Goal: Task Accomplishment & Management: Manage account settings

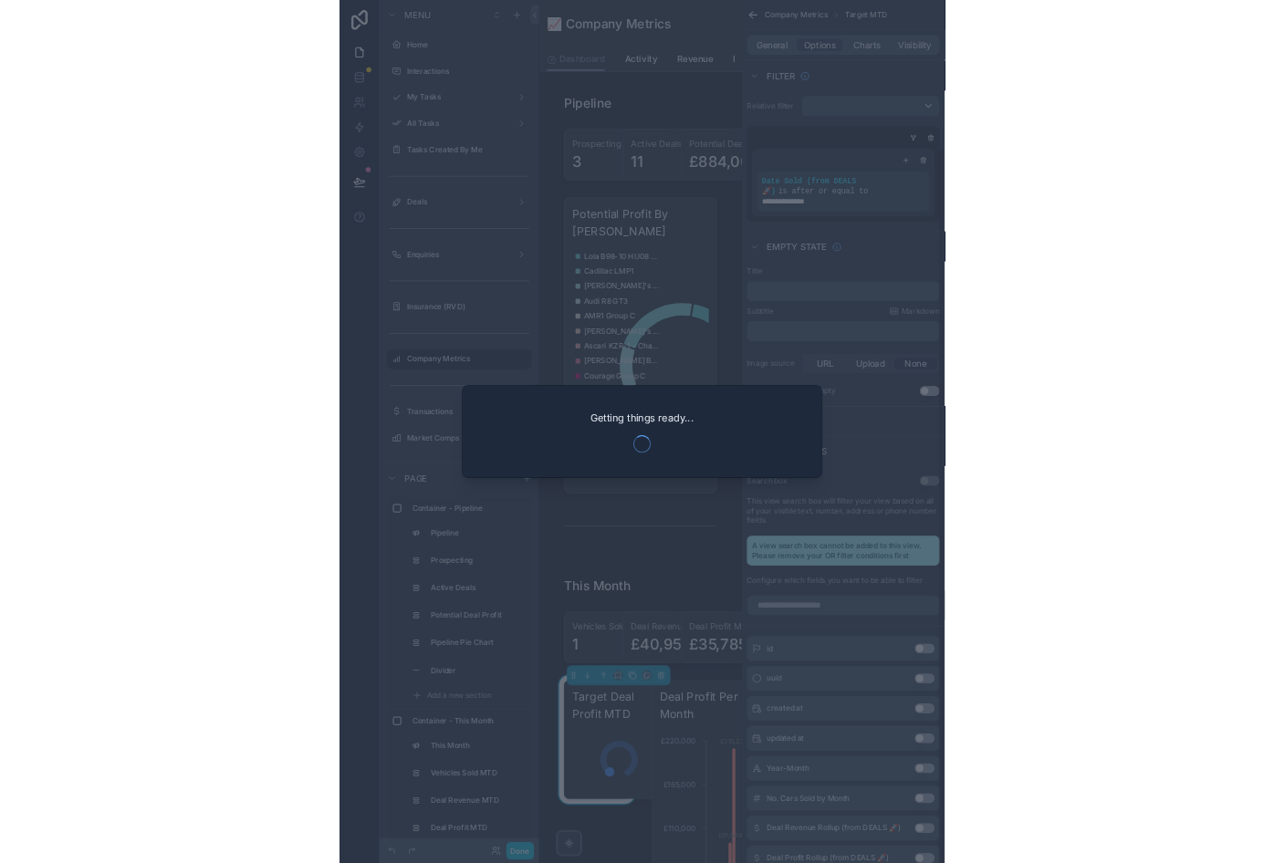
scroll to position [259, 0]
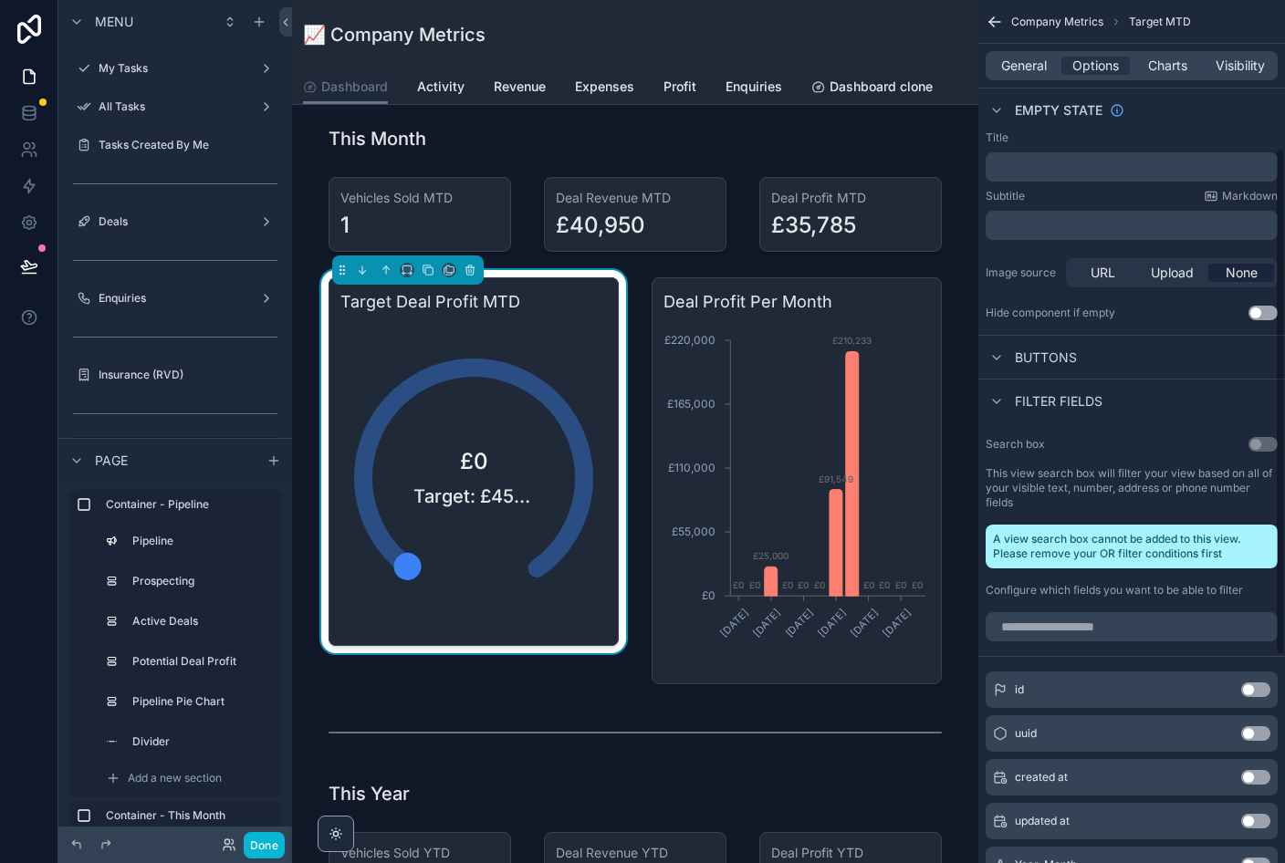
click at [884, 58] on span "Charts" at bounding box center [1167, 66] width 39 height 18
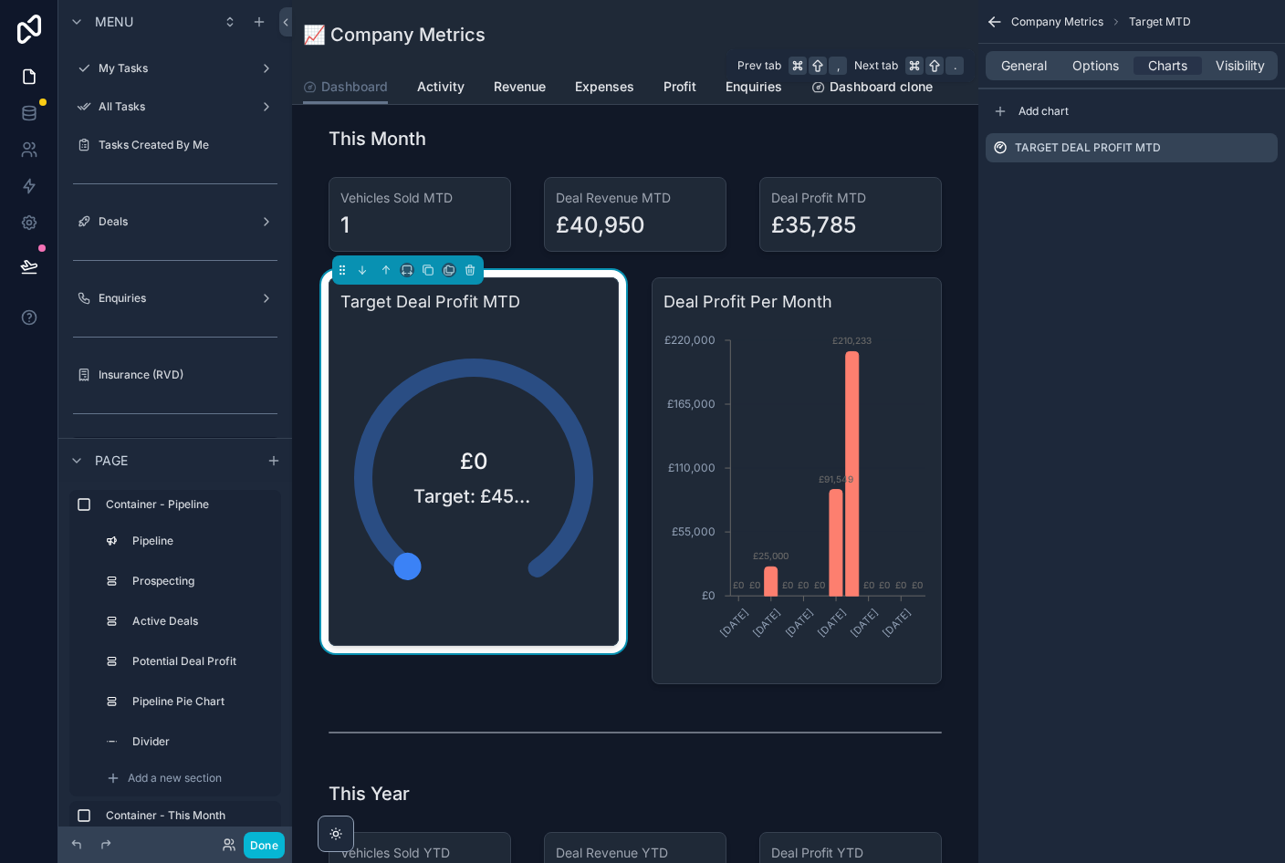
scroll to position [0, 0]
click at [0, 0] on icon "scrollable content" at bounding box center [0, 0] width 0 height 0
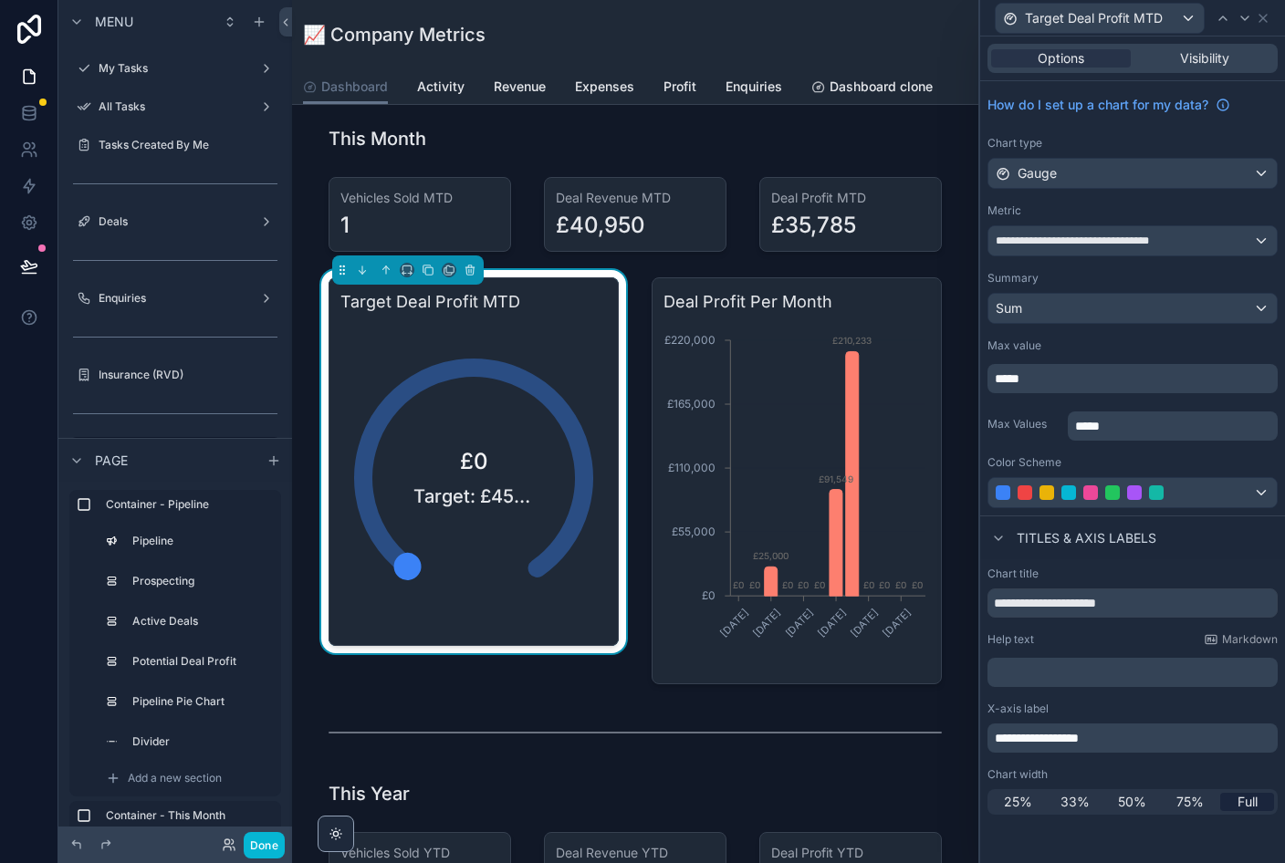
click at [884, 419] on p "*****" at bounding box center [1174, 426] width 199 height 18
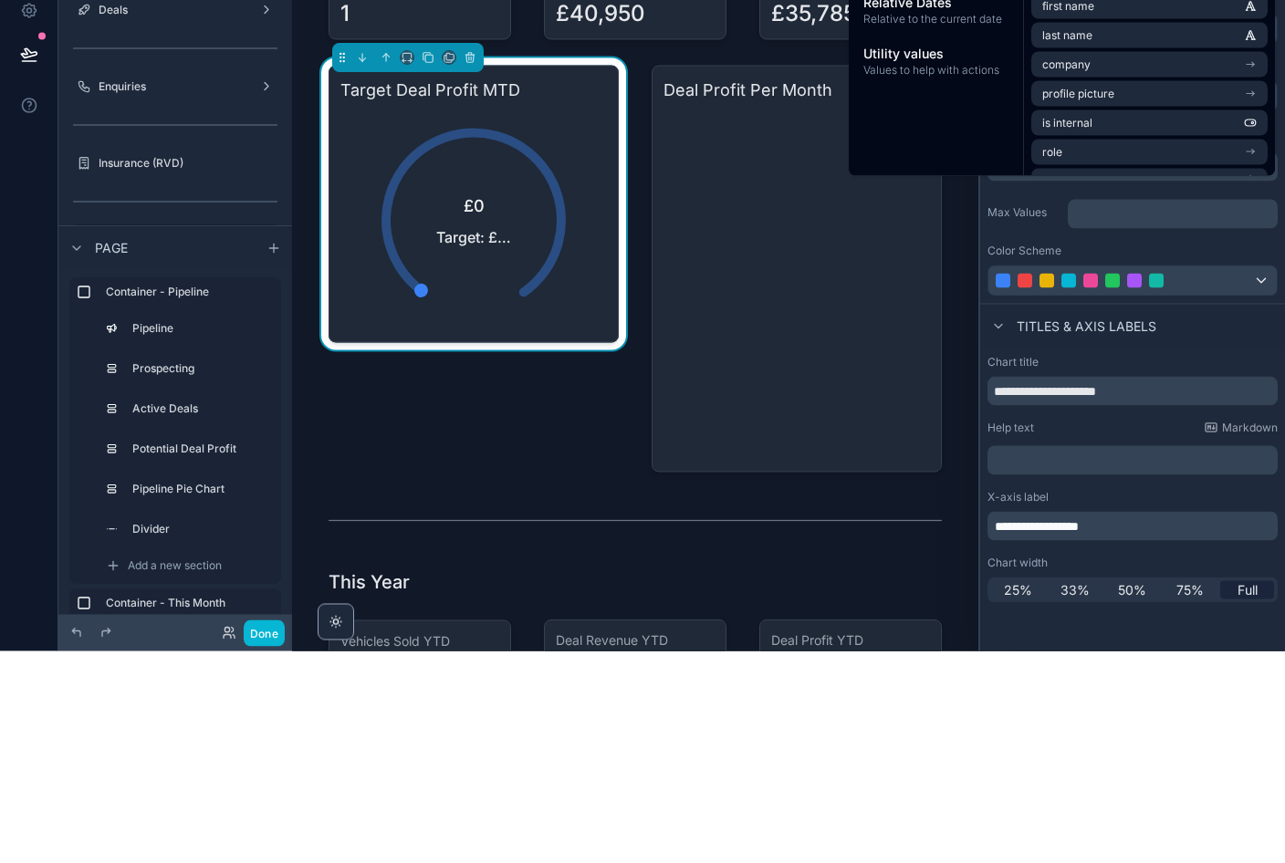
scroll to position [22, 0]
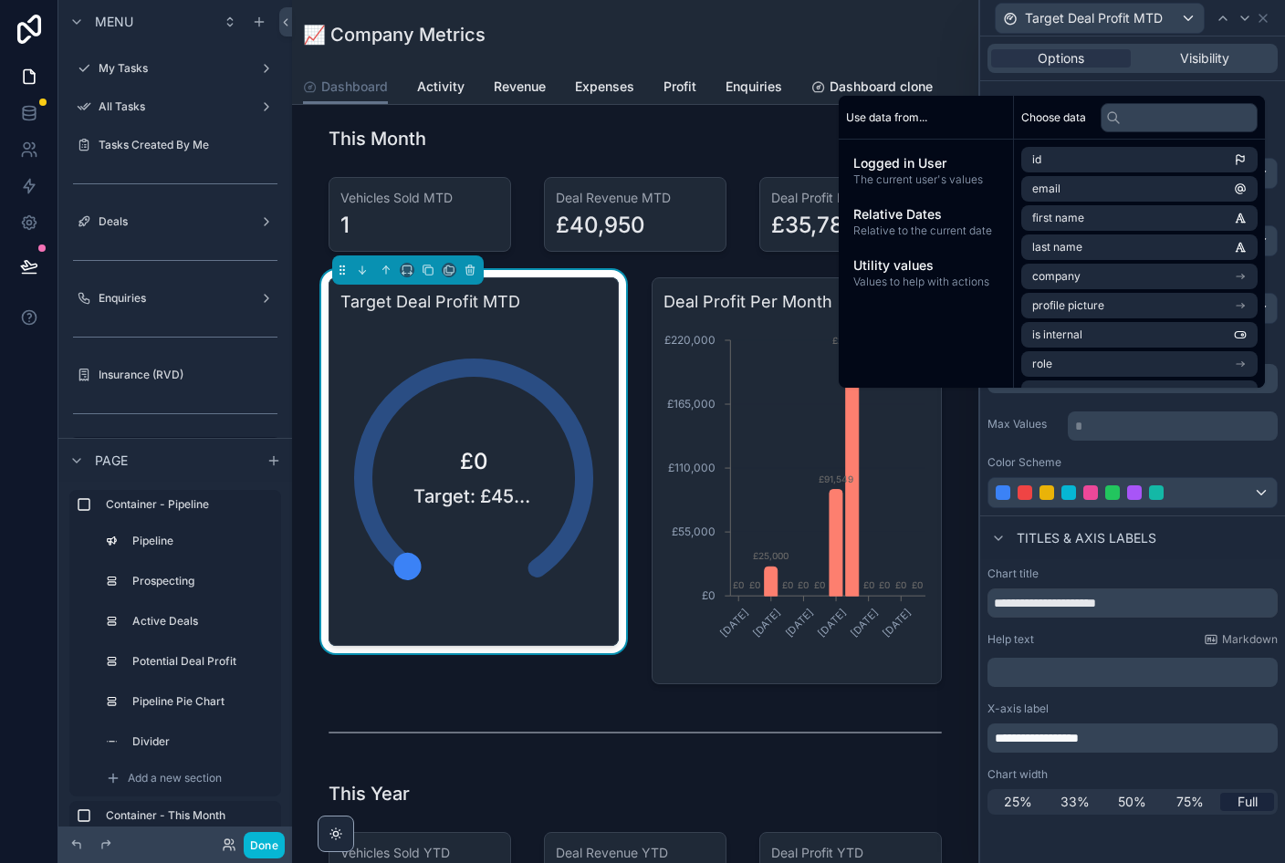
click at [884, 706] on div "scrollable content" at bounding box center [635, 733] width 635 height 60
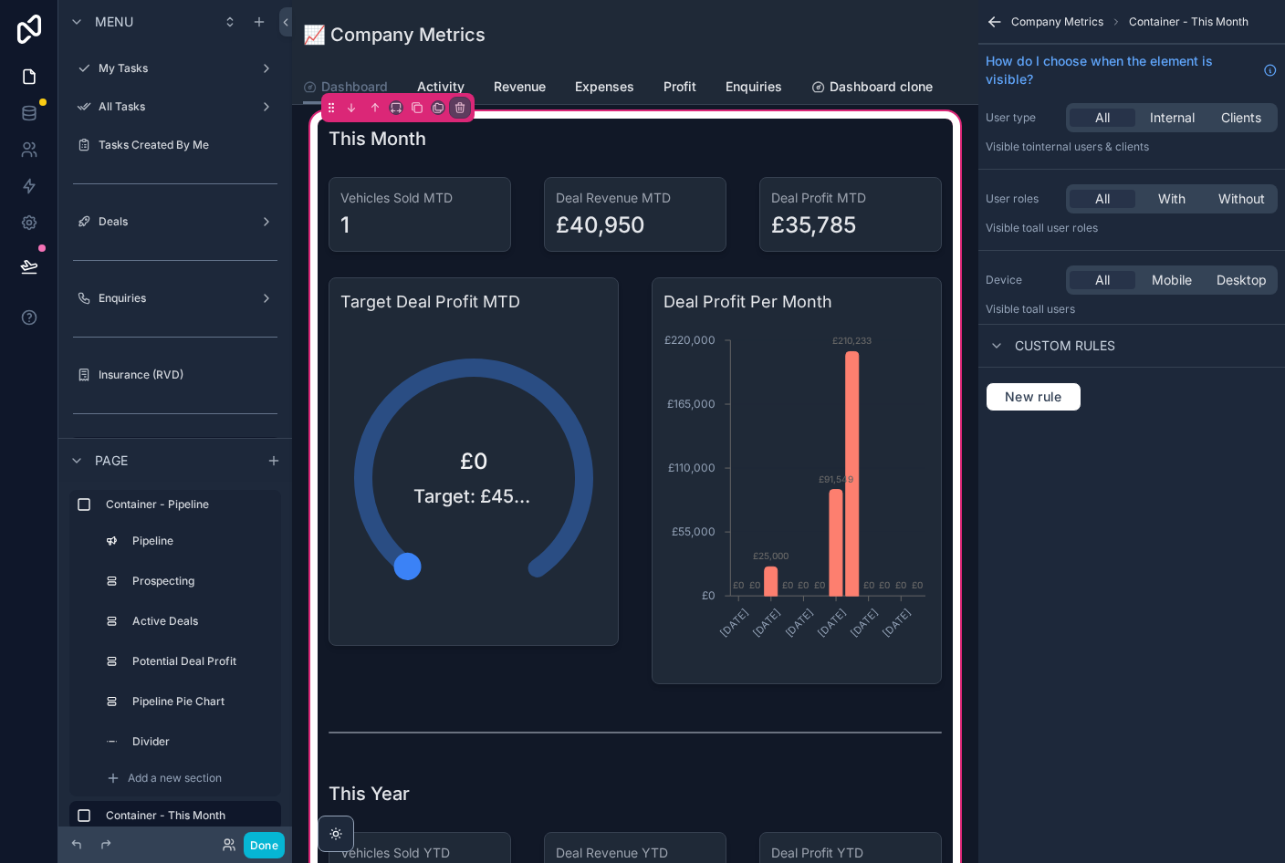
click at [358, 549] on div "scrollable content" at bounding box center [474, 481] width 312 height 422
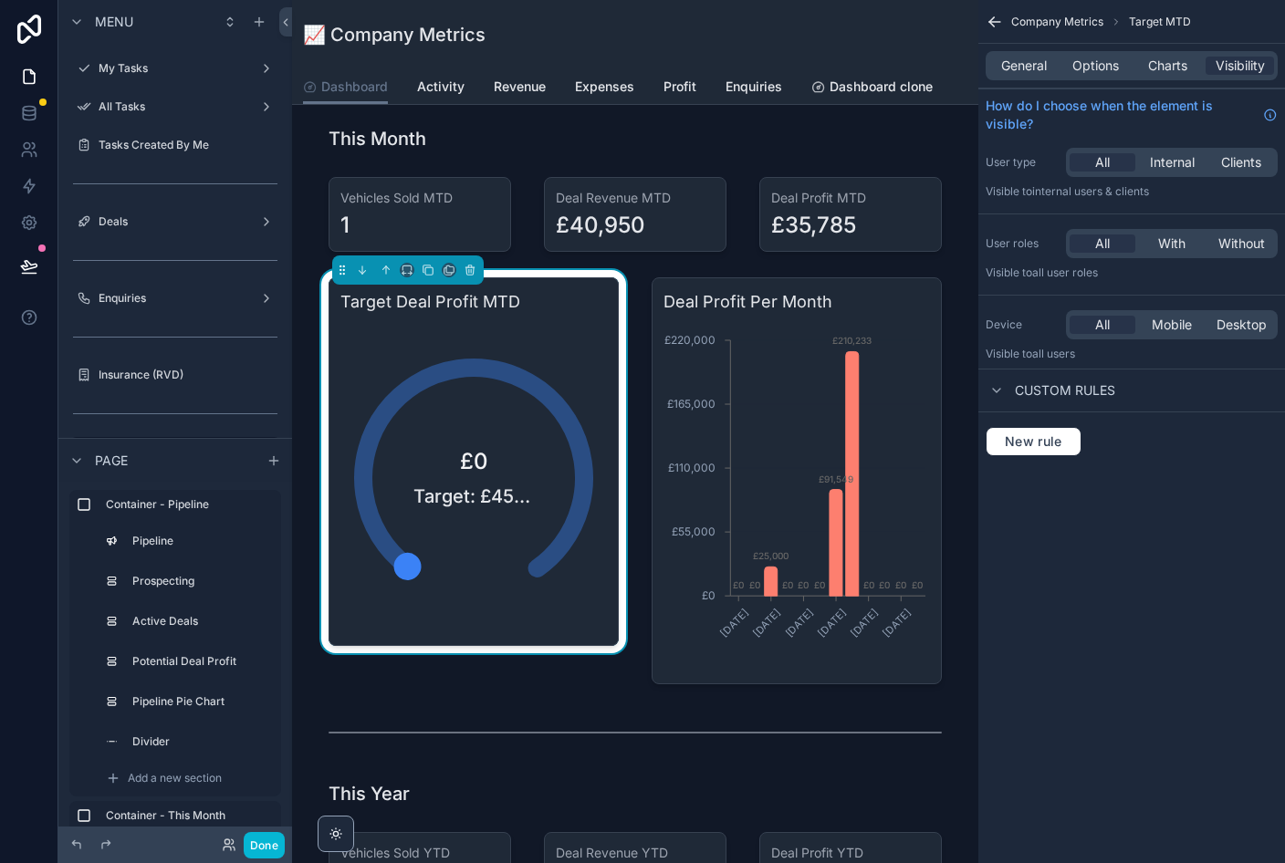
click at [365, 521] on div "£0 Target: £45k/month" at bounding box center [473, 478] width 267 height 312
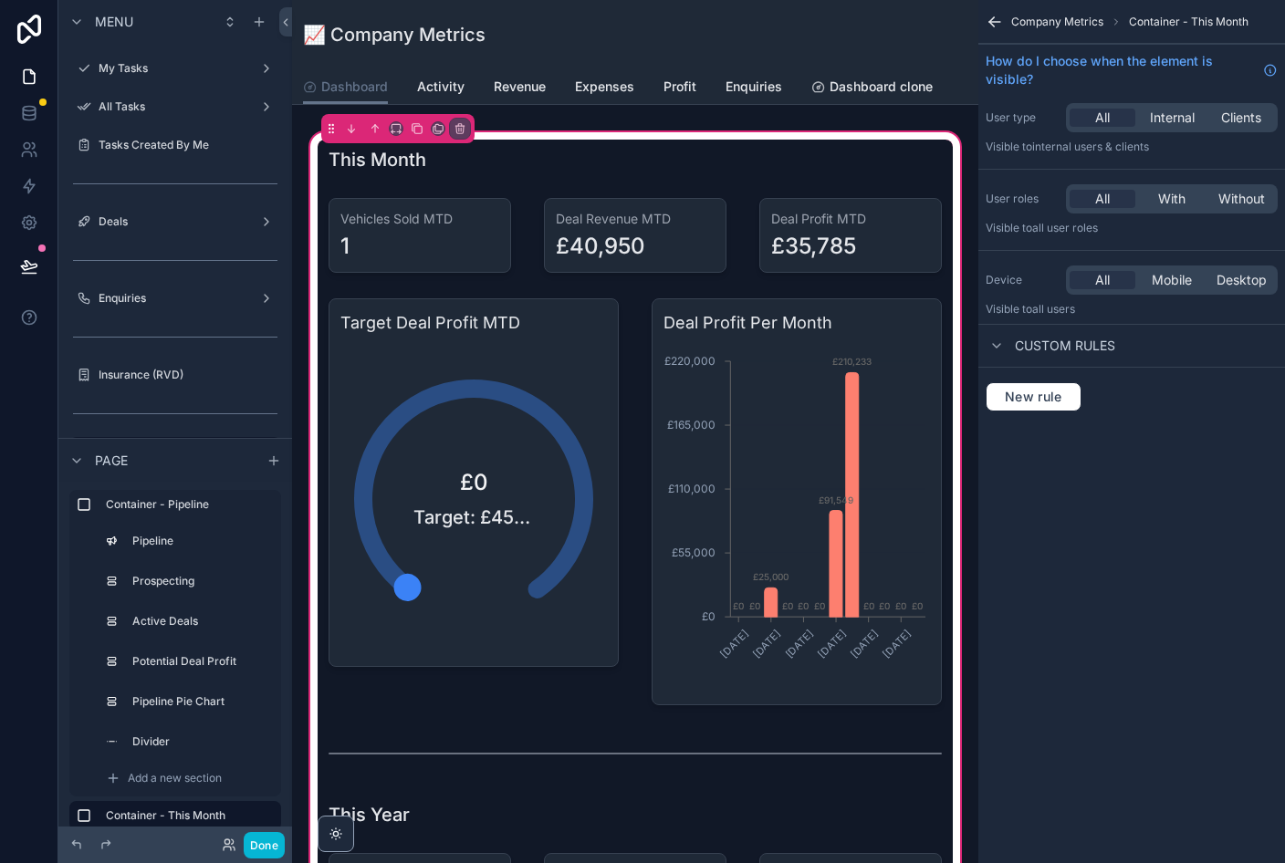
scroll to position [668, 0]
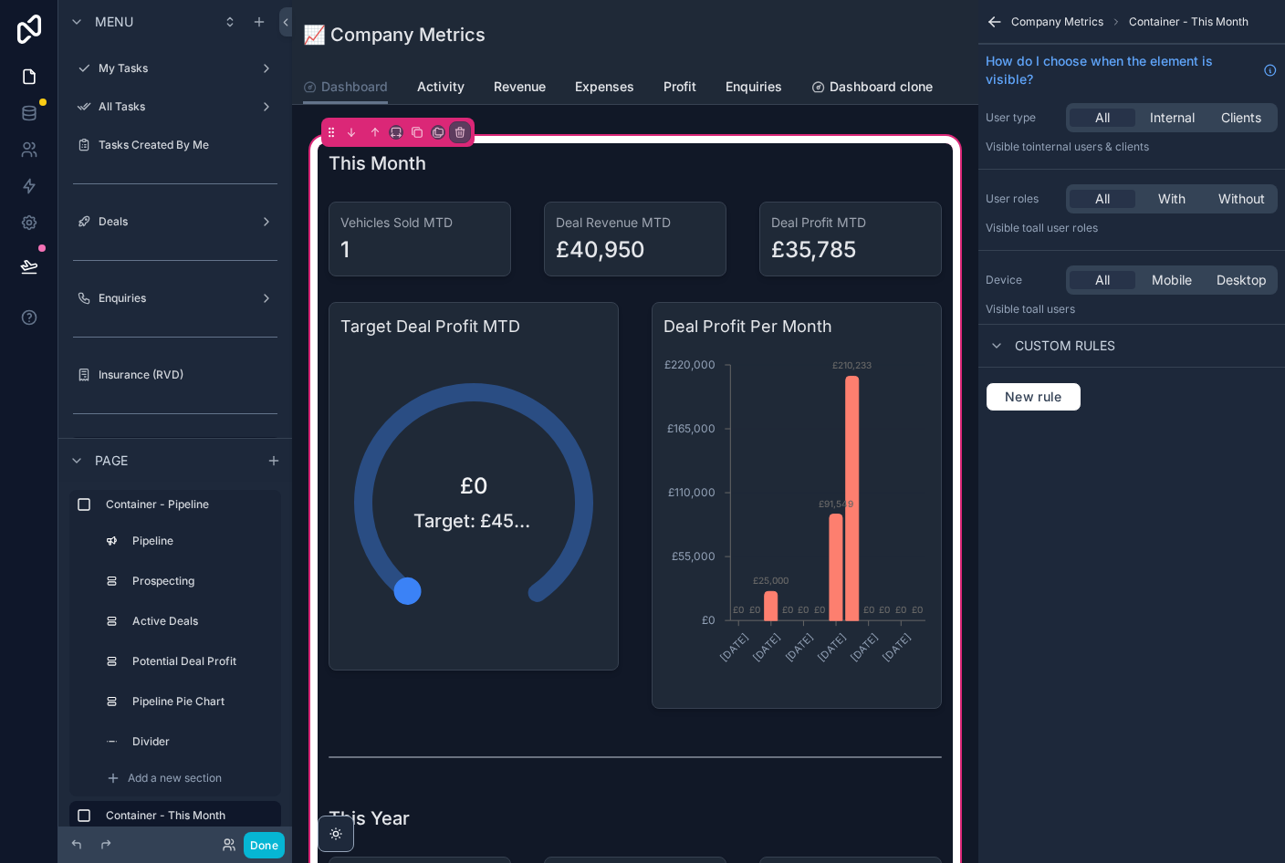
click at [540, 588] on div "scrollable content" at bounding box center [474, 506] width 312 height 422
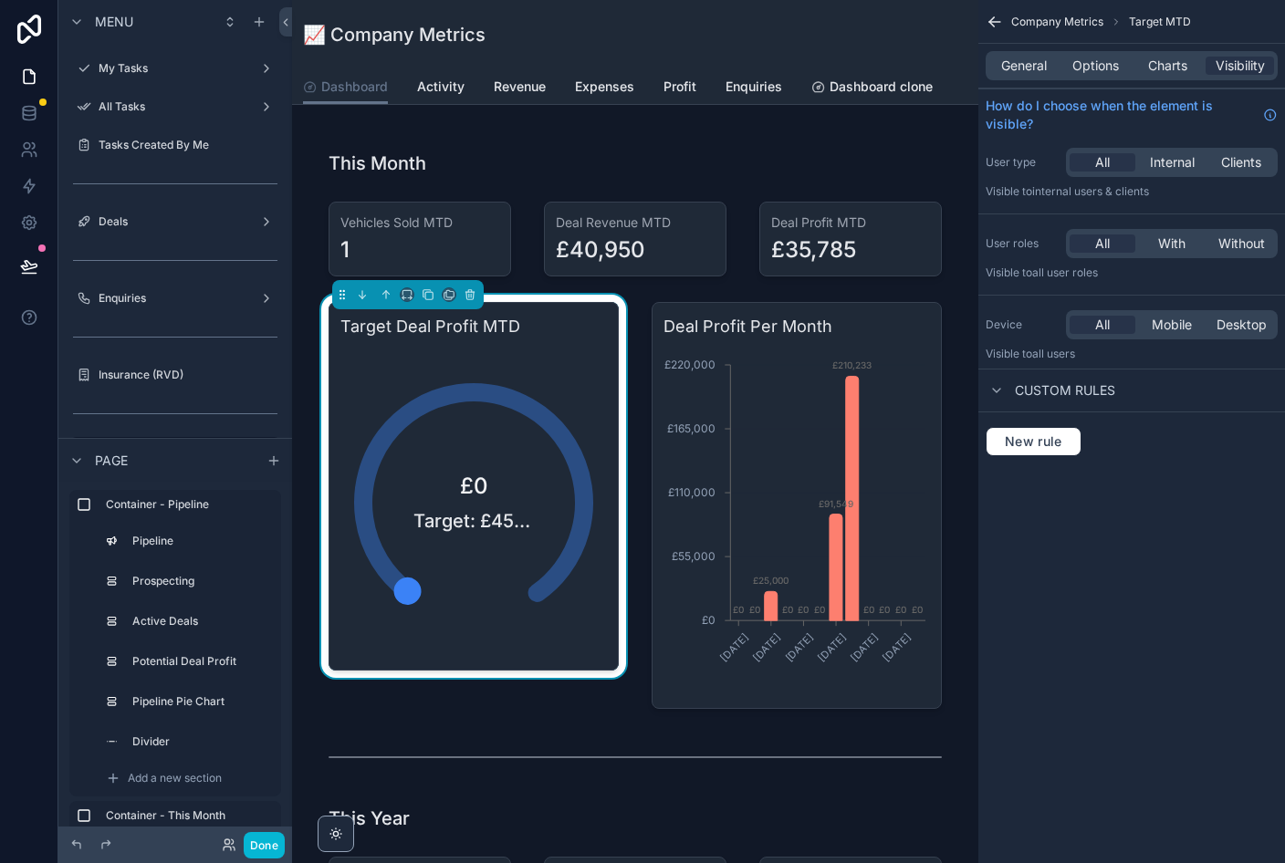
click at [884, 44] on div "General Options Charts Visibility" at bounding box center [1131, 66] width 307 height 44
click at [884, 57] on span "Charts" at bounding box center [1167, 66] width 39 height 18
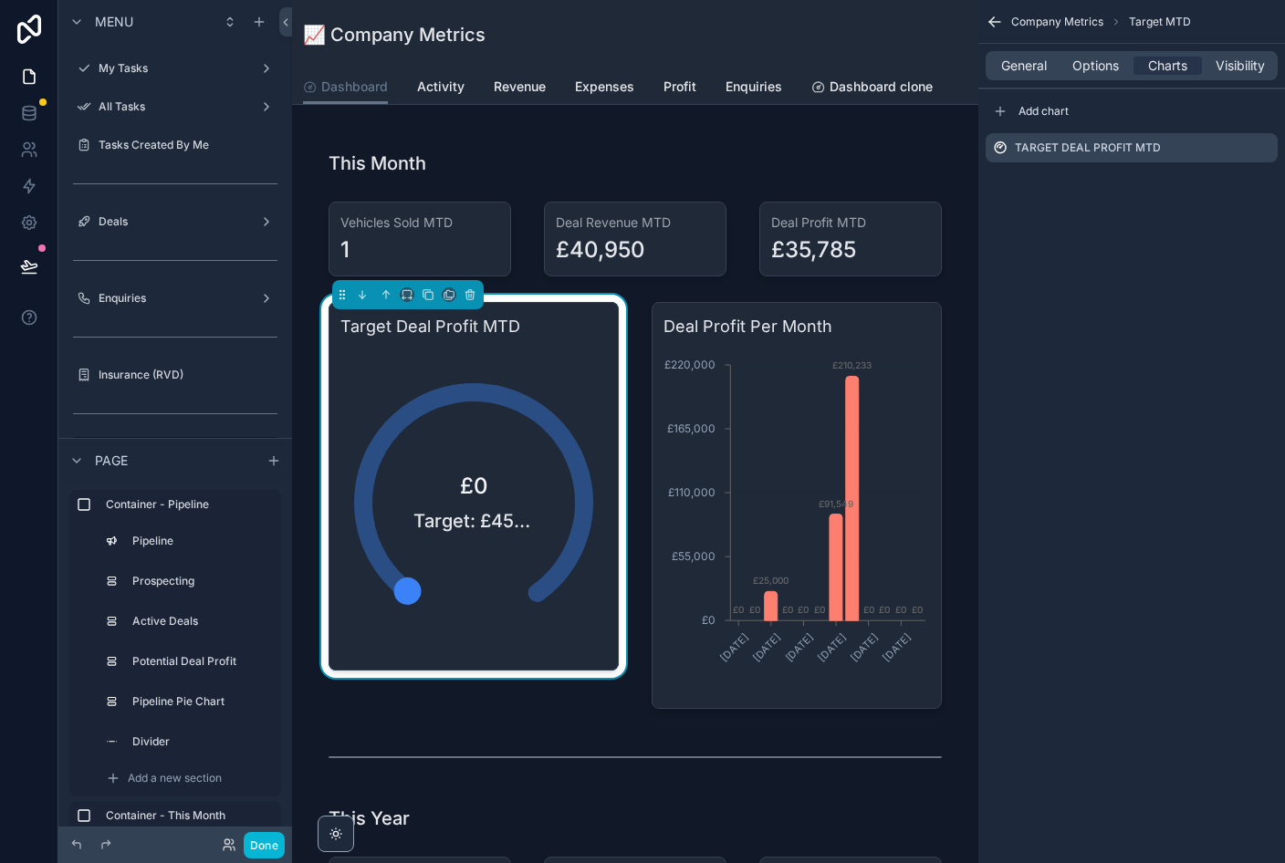
click at [0, 0] on icon "scrollable content" at bounding box center [0, 0] width 0 height 0
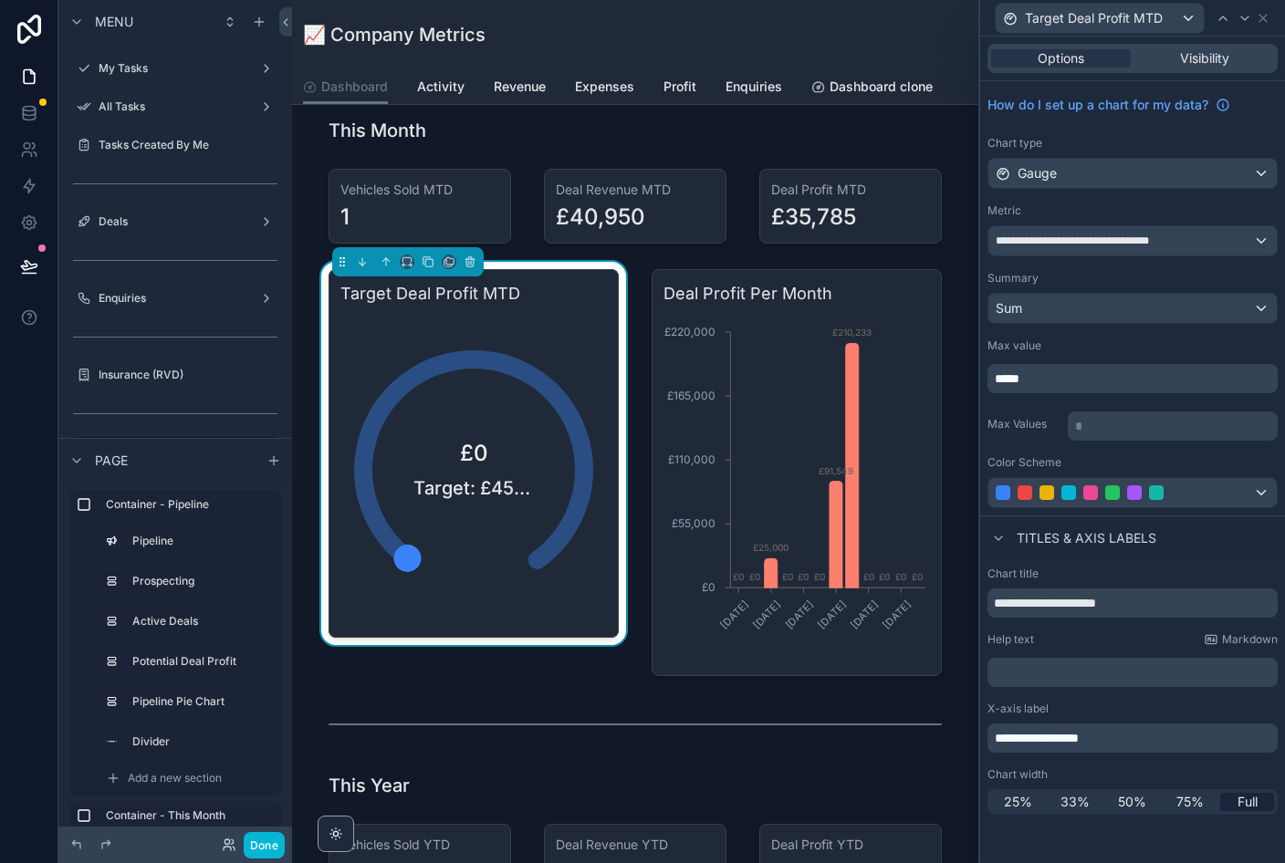
scroll to position [703, 0]
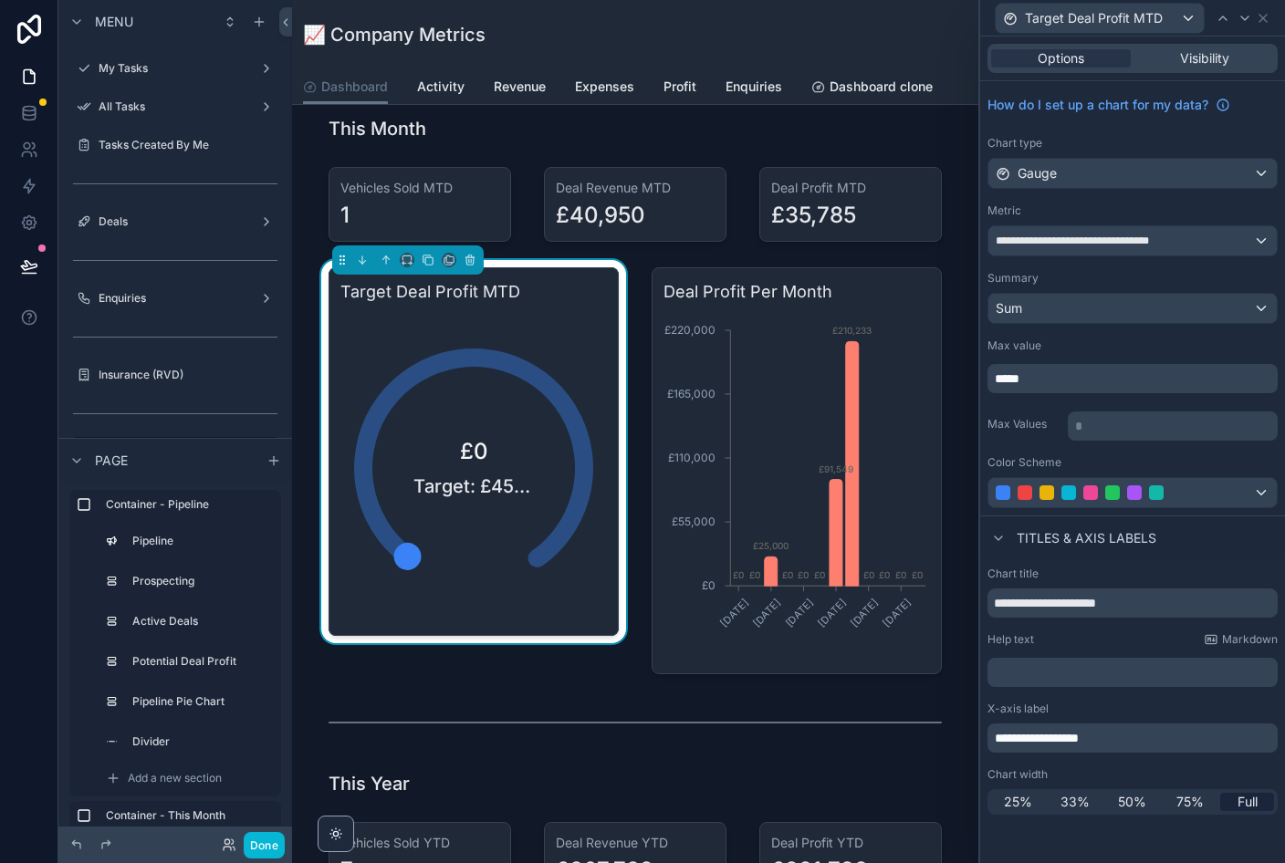
click at [876, 208] on div "scrollable content" at bounding box center [850, 204] width 204 height 89
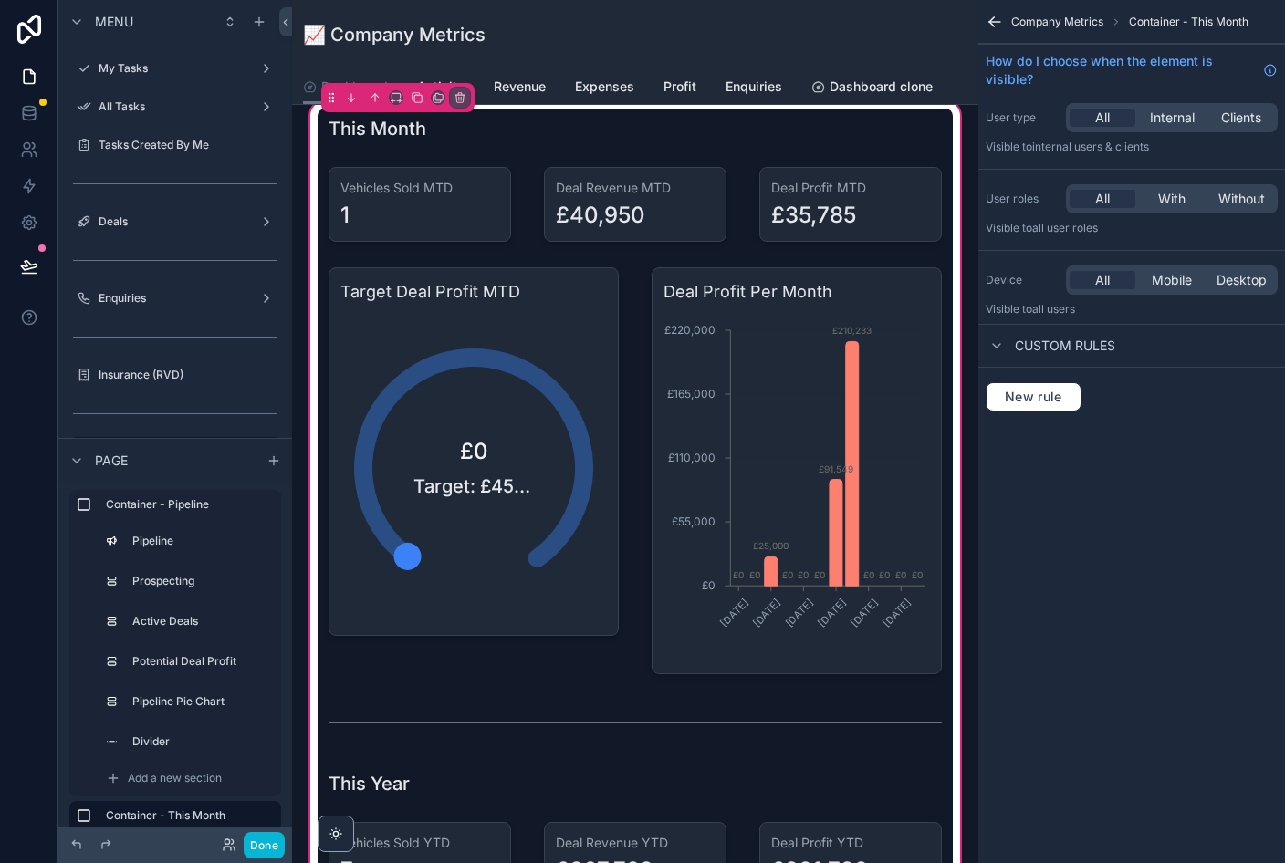
click at [884, 217] on div "scrollable content" at bounding box center [850, 204] width 204 height 89
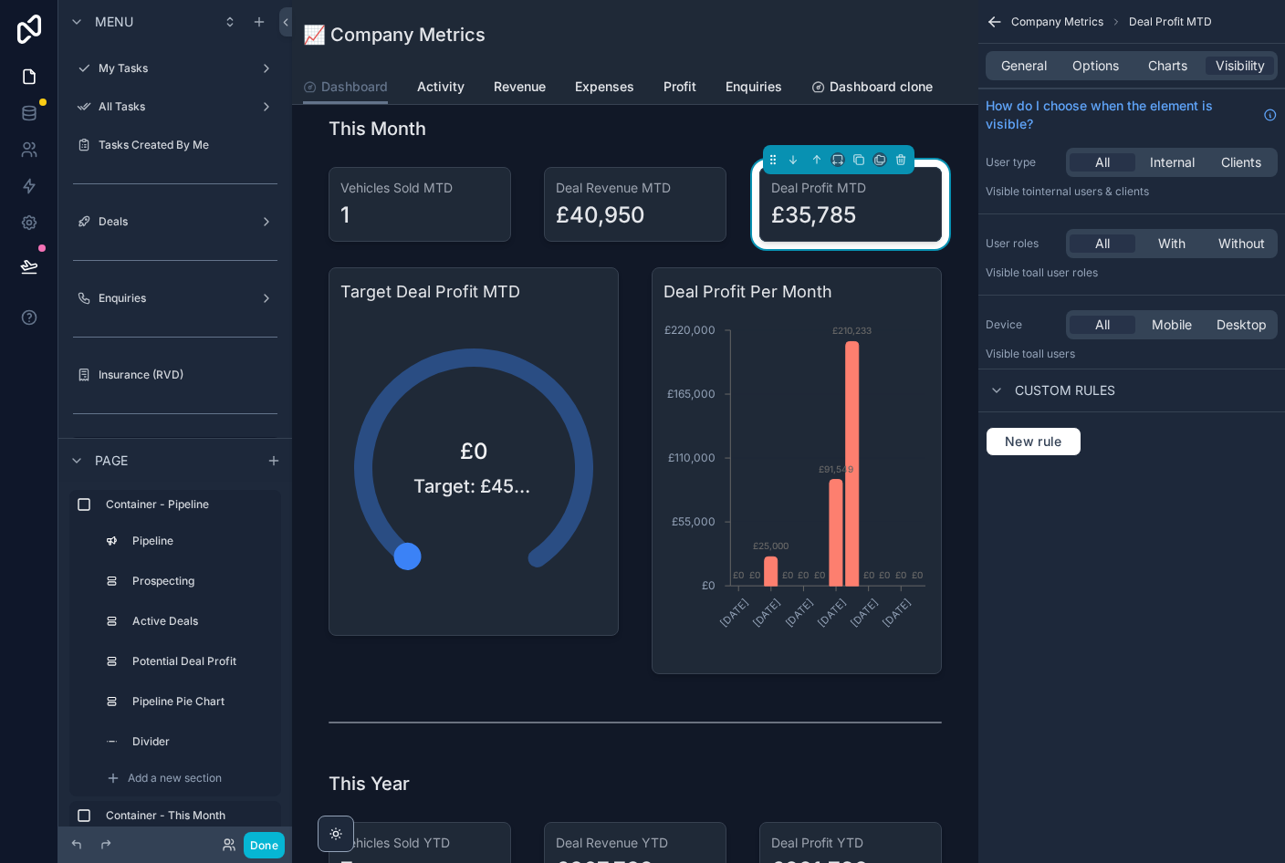
click at [884, 74] on span "Charts" at bounding box center [1167, 66] width 39 height 18
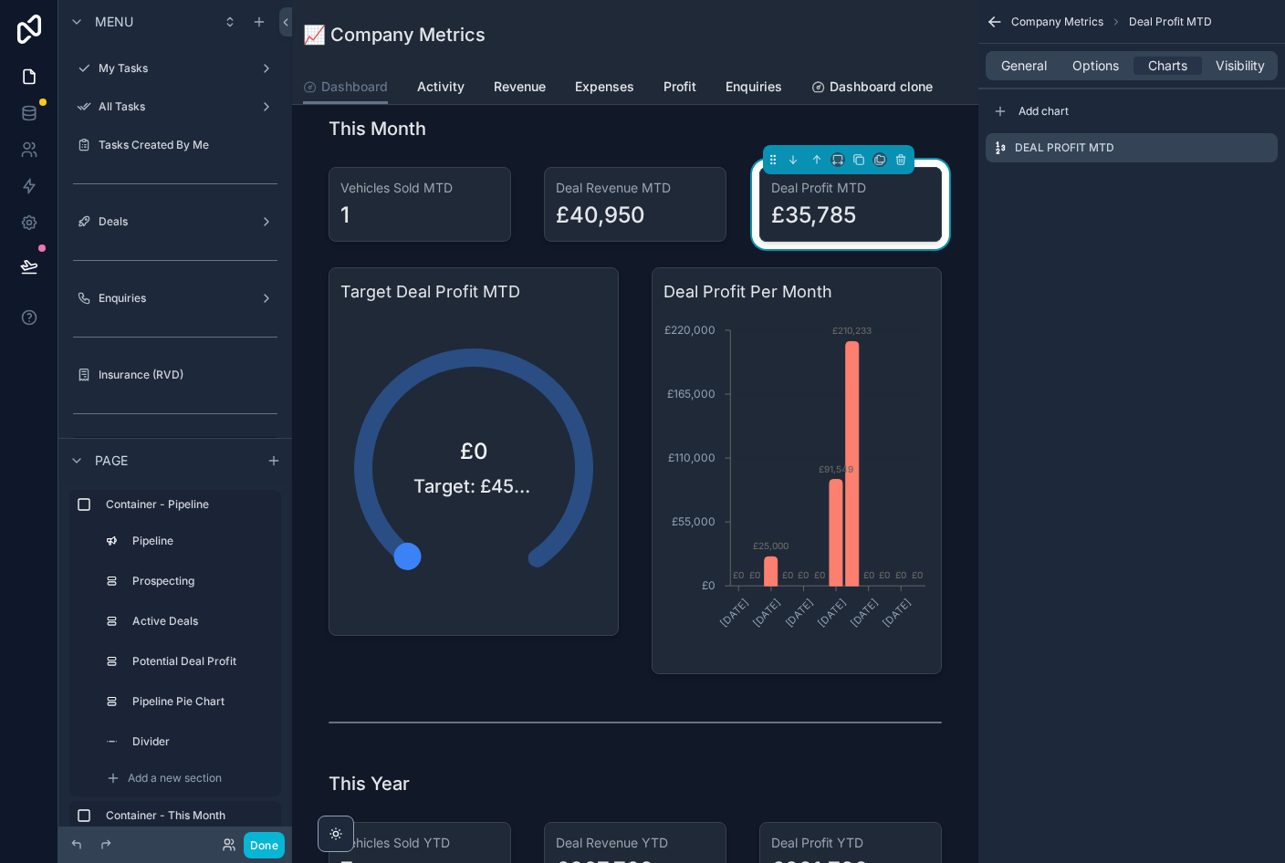
click at [0, 0] on icon "scrollable content" at bounding box center [0, 0] width 0 height 0
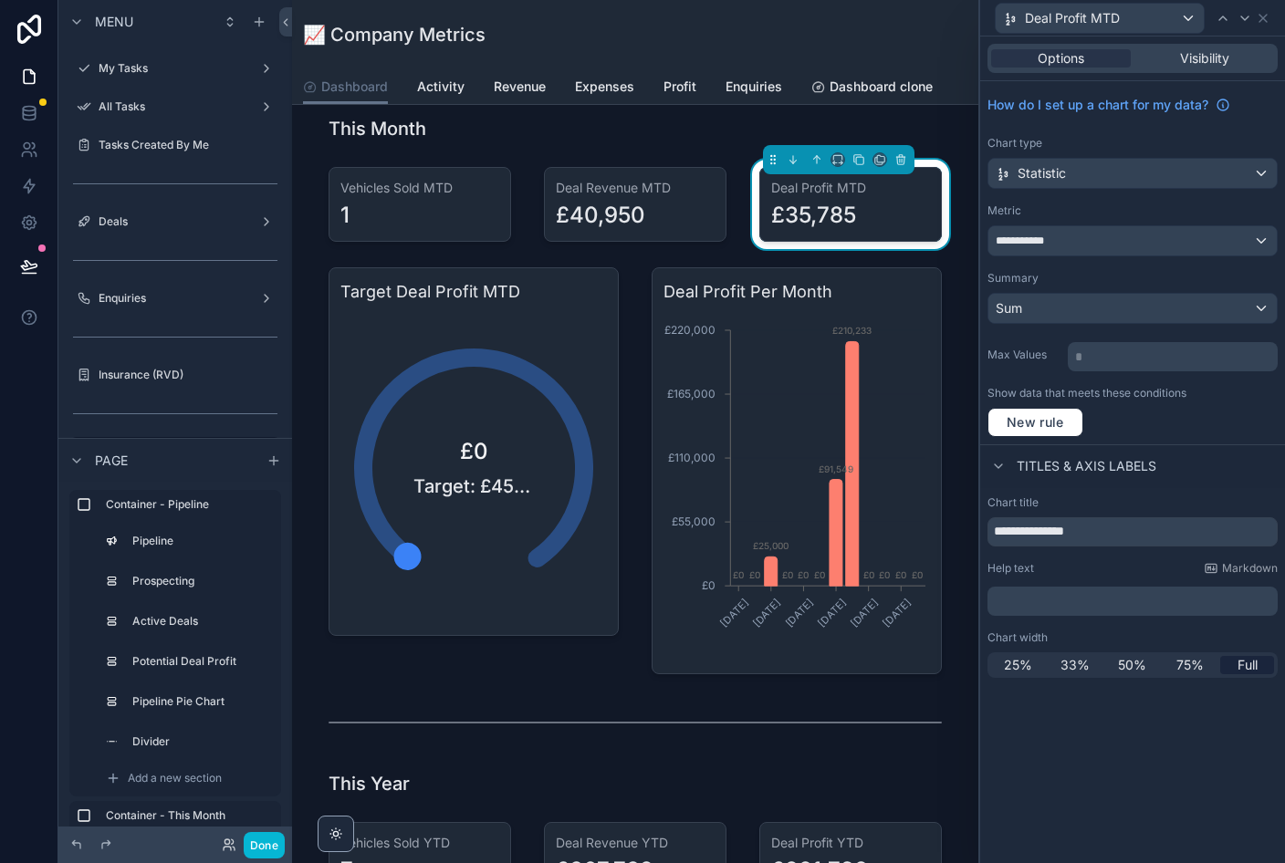
click at [884, 55] on span "Visibility" at bounding box center [1204, 58] width 49 height 18
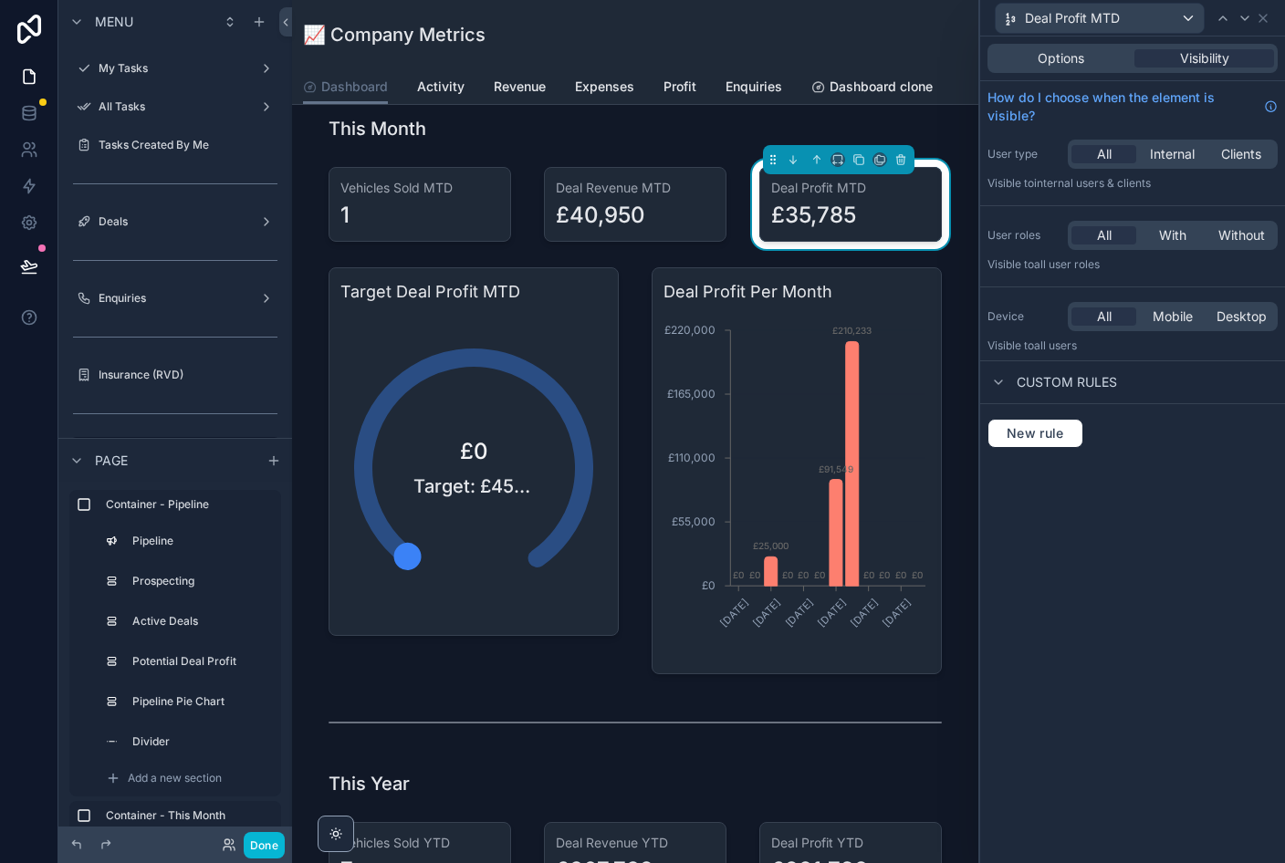
click at [884, 58] on span "Options" at bounding box center [1061, 58] width 47 height 18
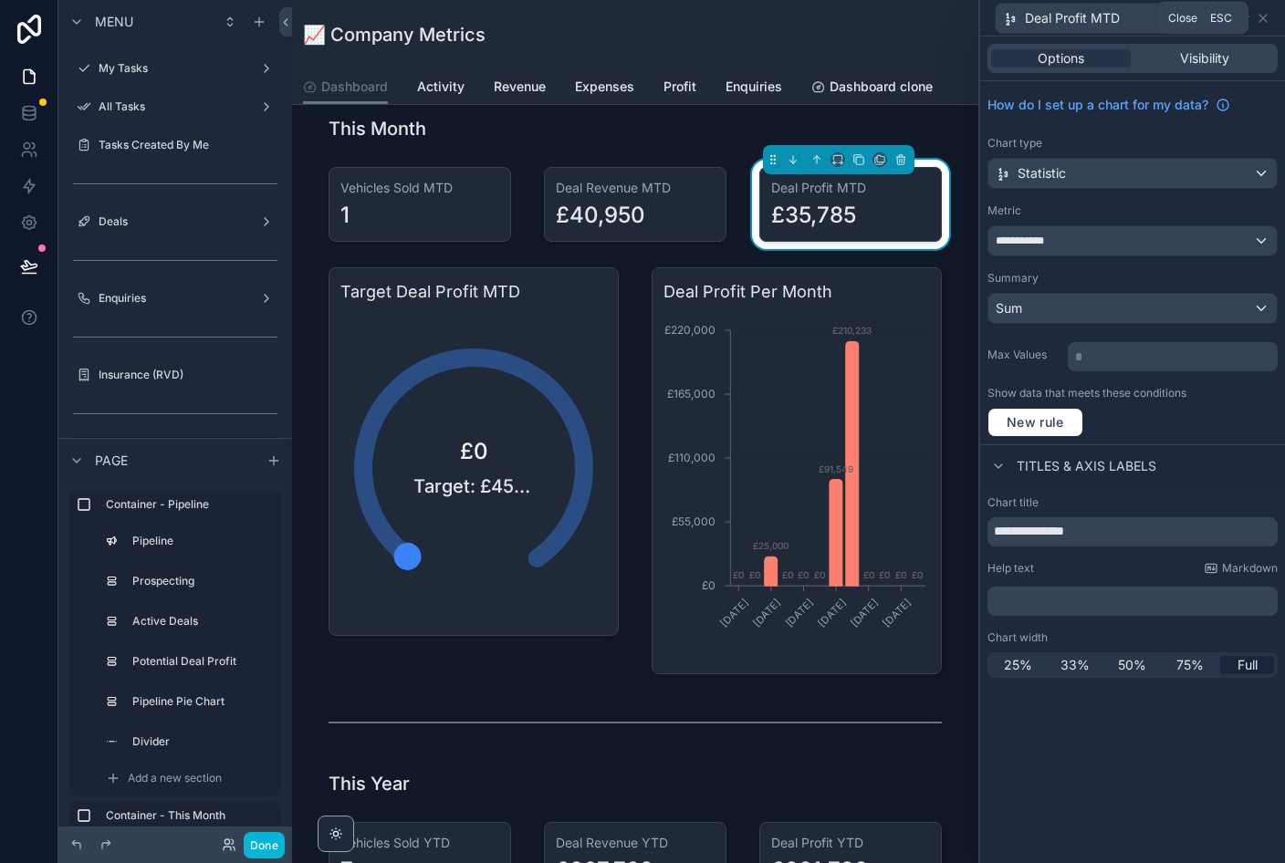
click at [884, 19] on icon at bounding box center [1263, 18] width 15 height 15
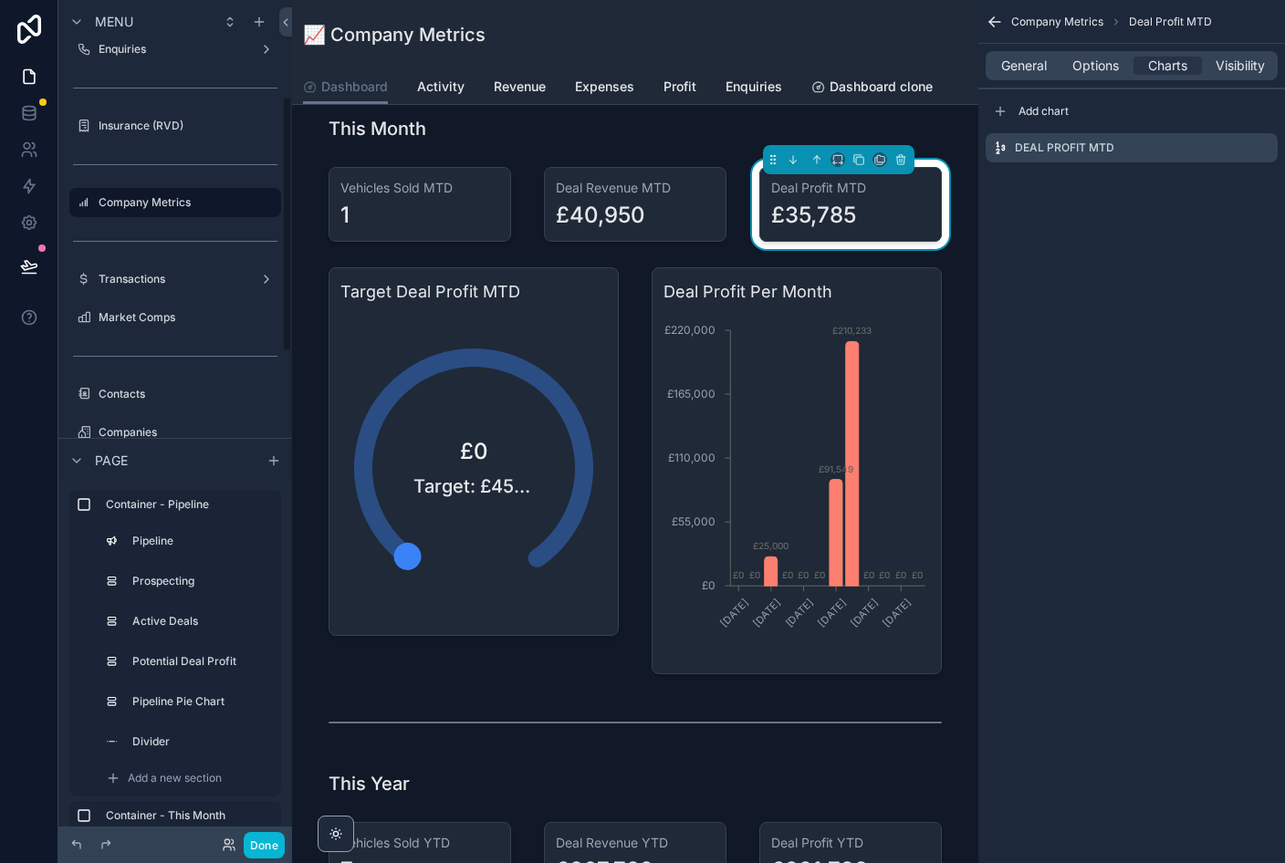
scroll to position [327, 0]
click at [0, 0] on icon "scrollable content" at bounding box center [0, 0] width 0 height 0
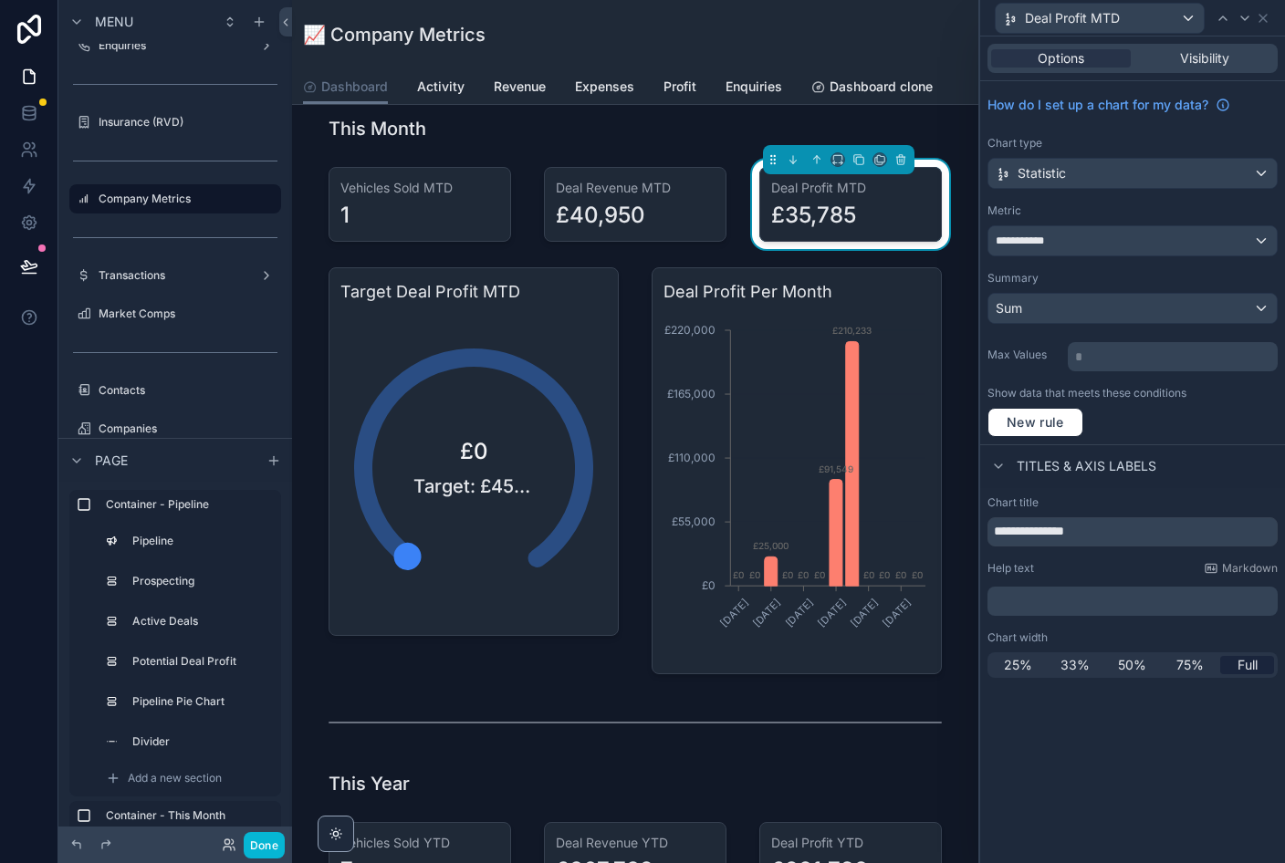
click at [680, 209] on div "scrollable content" at bounding box center [635, 204] width 204 height 89
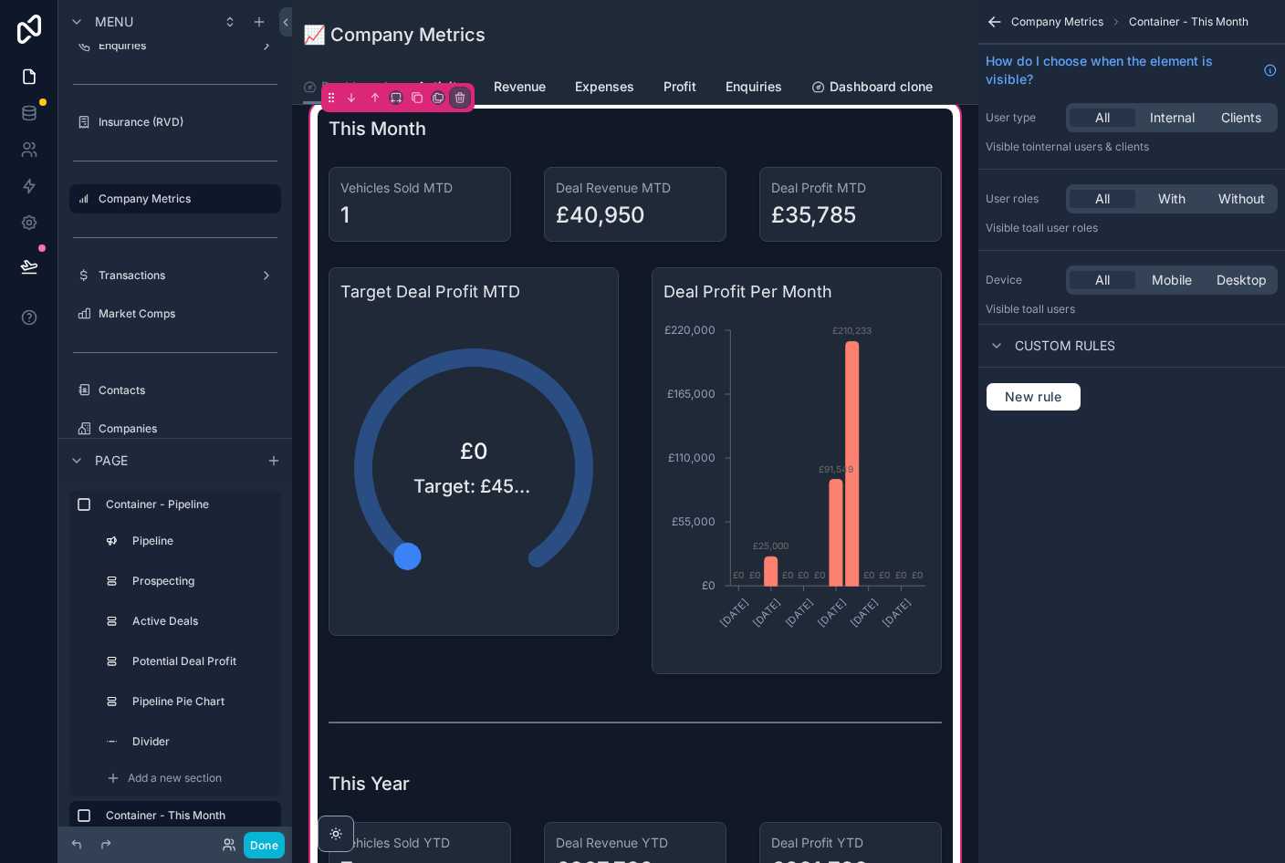
click at [695, 211] on div "scrollable content" at bounding box center [635, 204] width 204 height 89
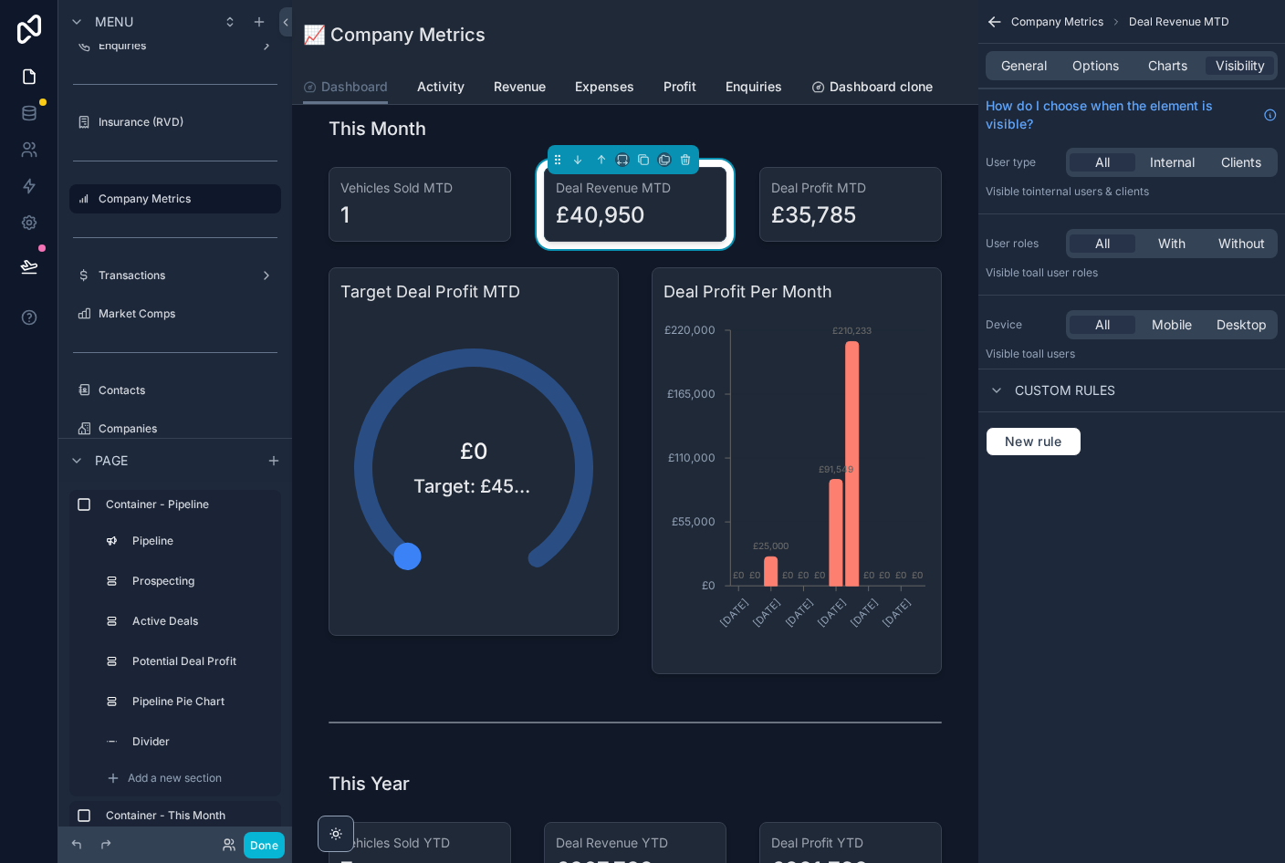
click at [884, 59] on span "Charts" at bounding box center [1167, 66] width 39 height 18
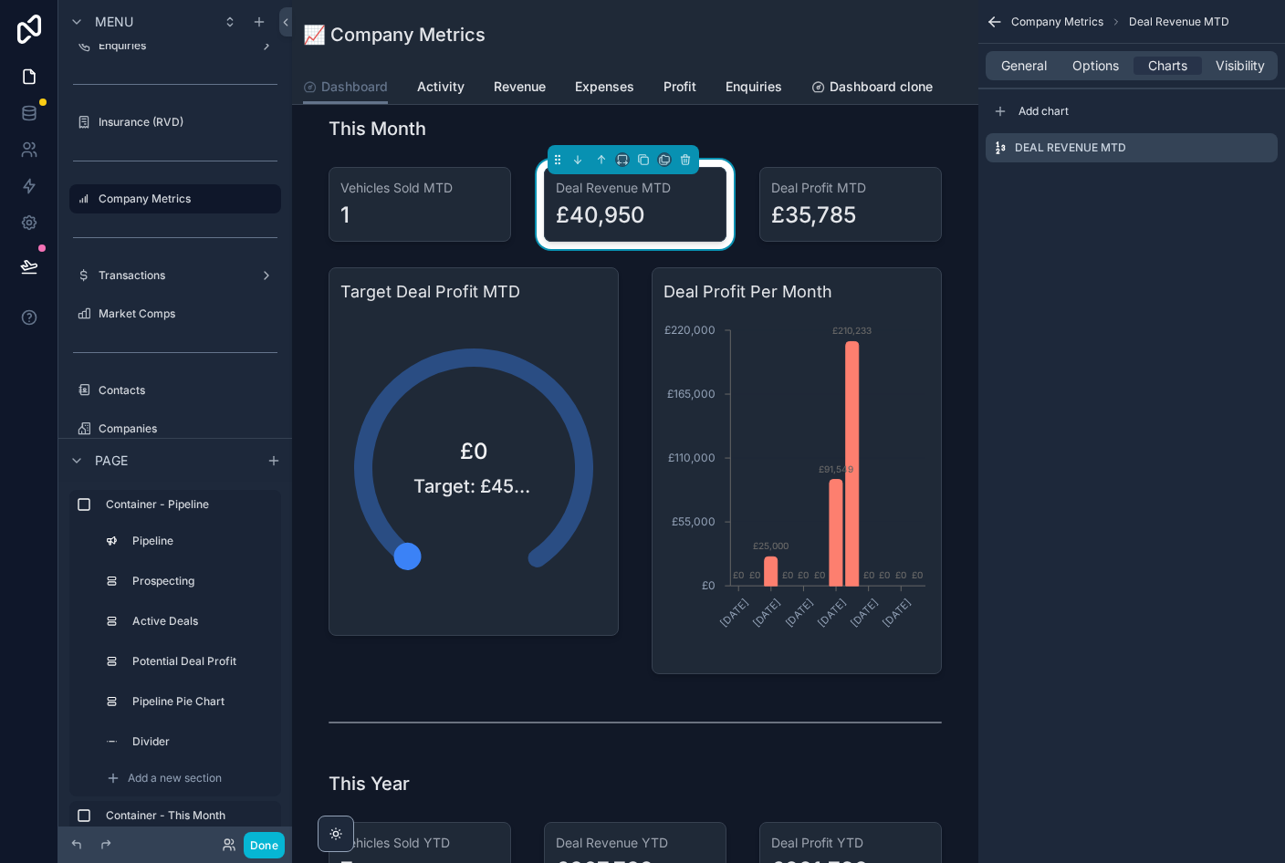
click at [0, 0] on icon "scrollable content" at bounding box center [0, 0] width 0 height 0
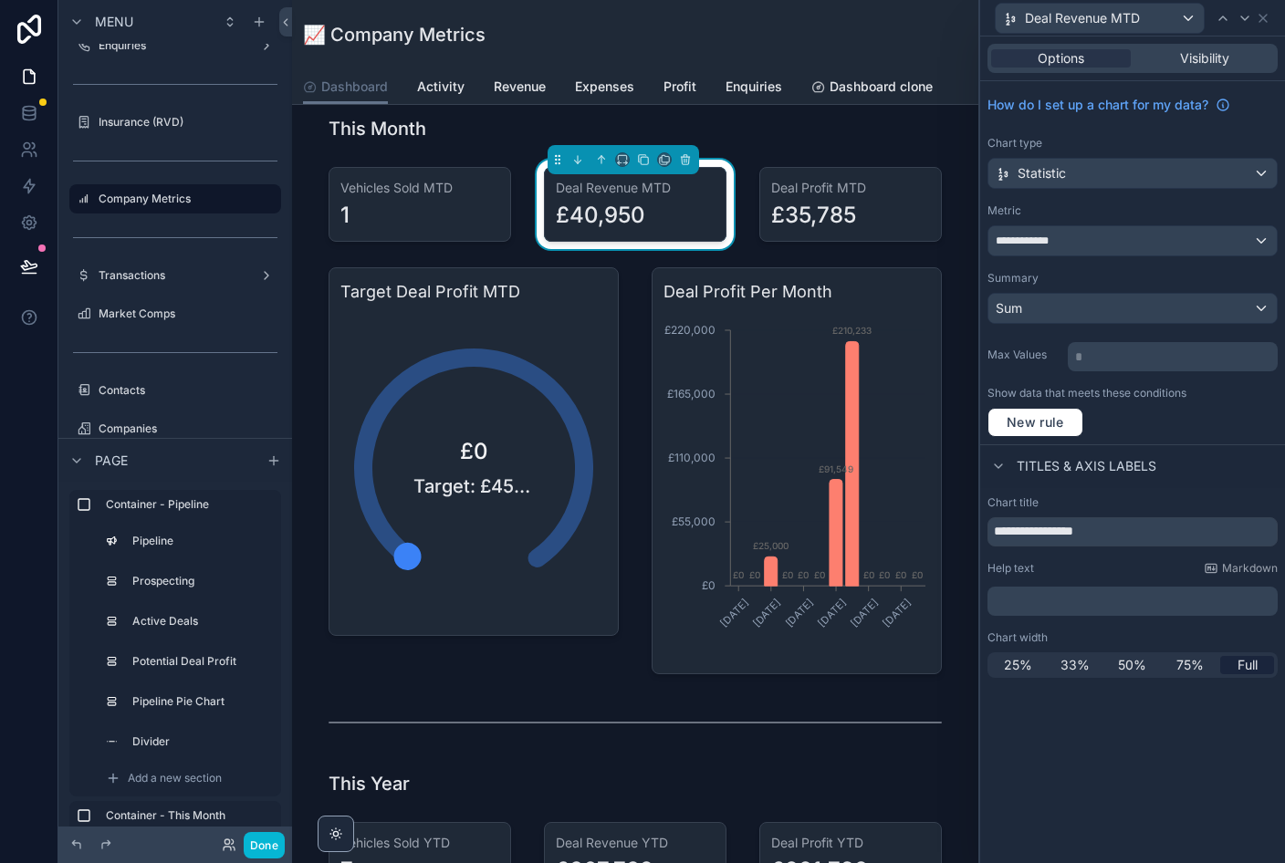
click at [583, 586] on div "scrollable content" at bounding box center [474, 471] width 312 height 422
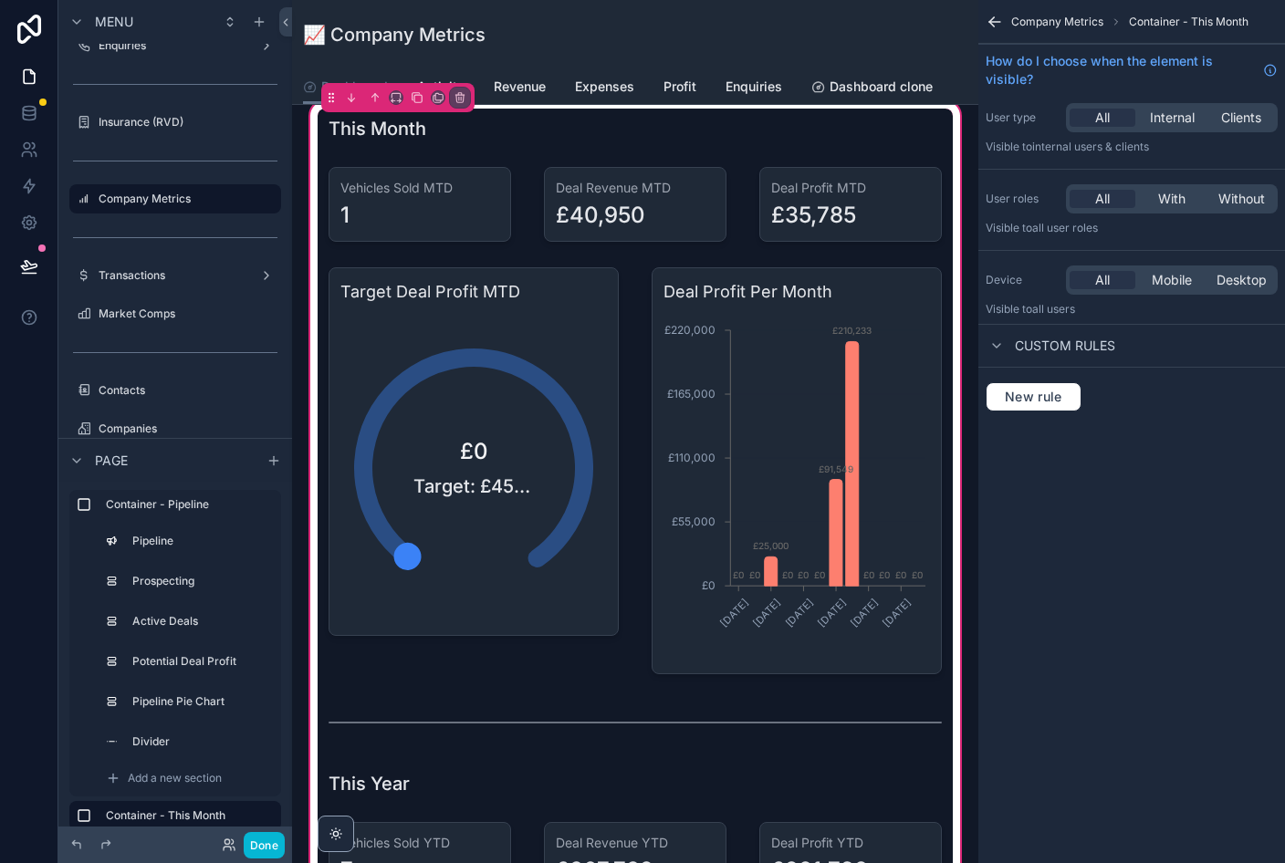
click at [595, 583] on div "scrollable content" at bounding box center [474, 471] width 312 height 422
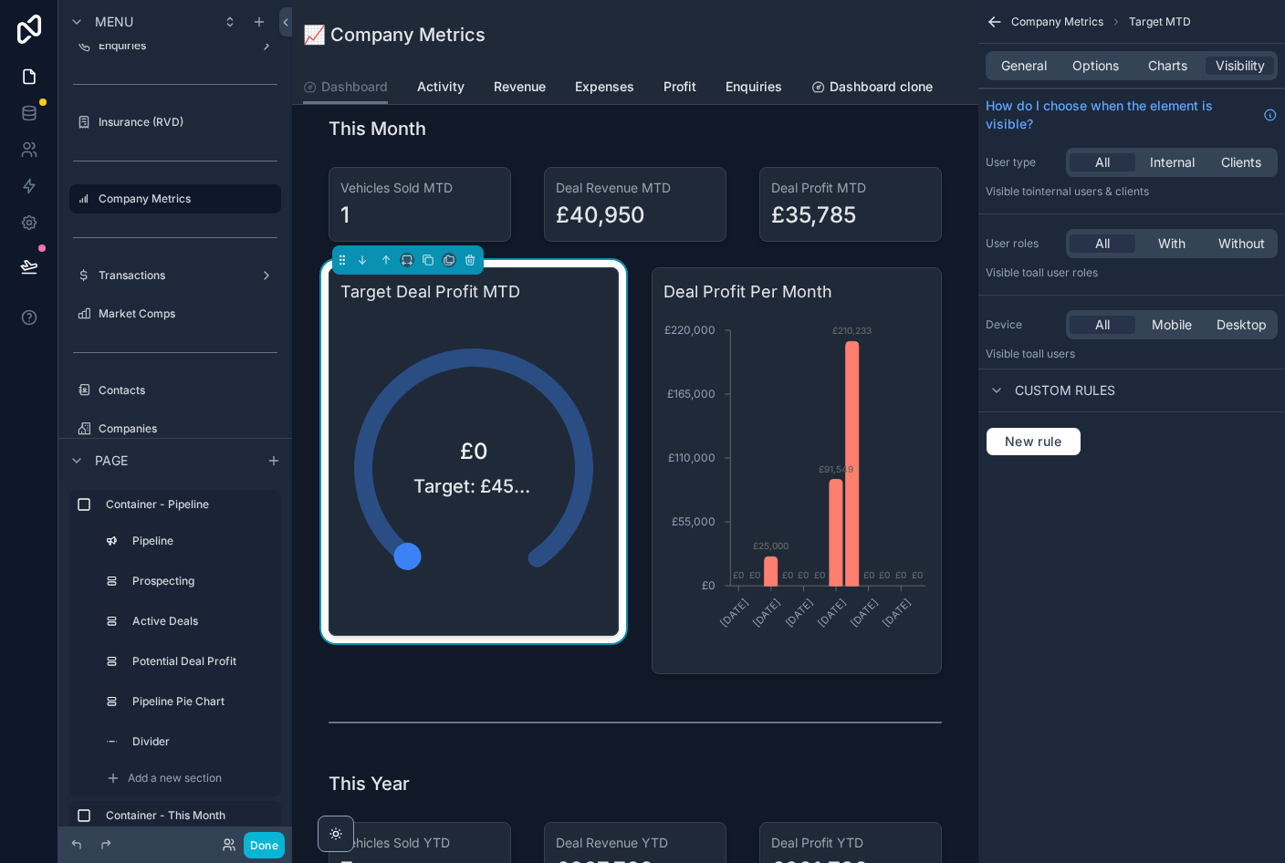
scroll to position [0, 0]
click at [261, 847] on button "Done" at bounding box center [264, 845] width 41 height 26
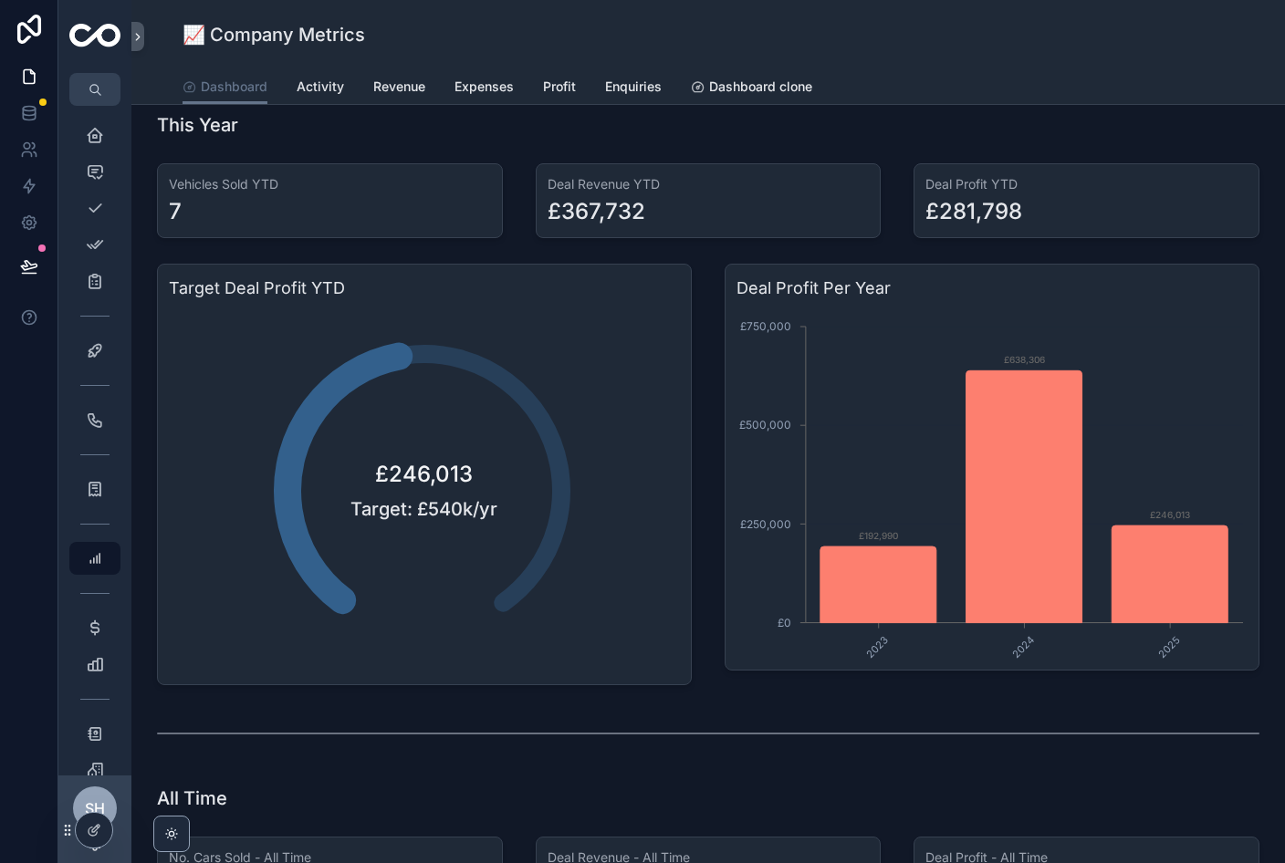
scroll to position [1343, 0]
click at [99, 832] on icon at bounding box center [94, 830] width 15 height 15
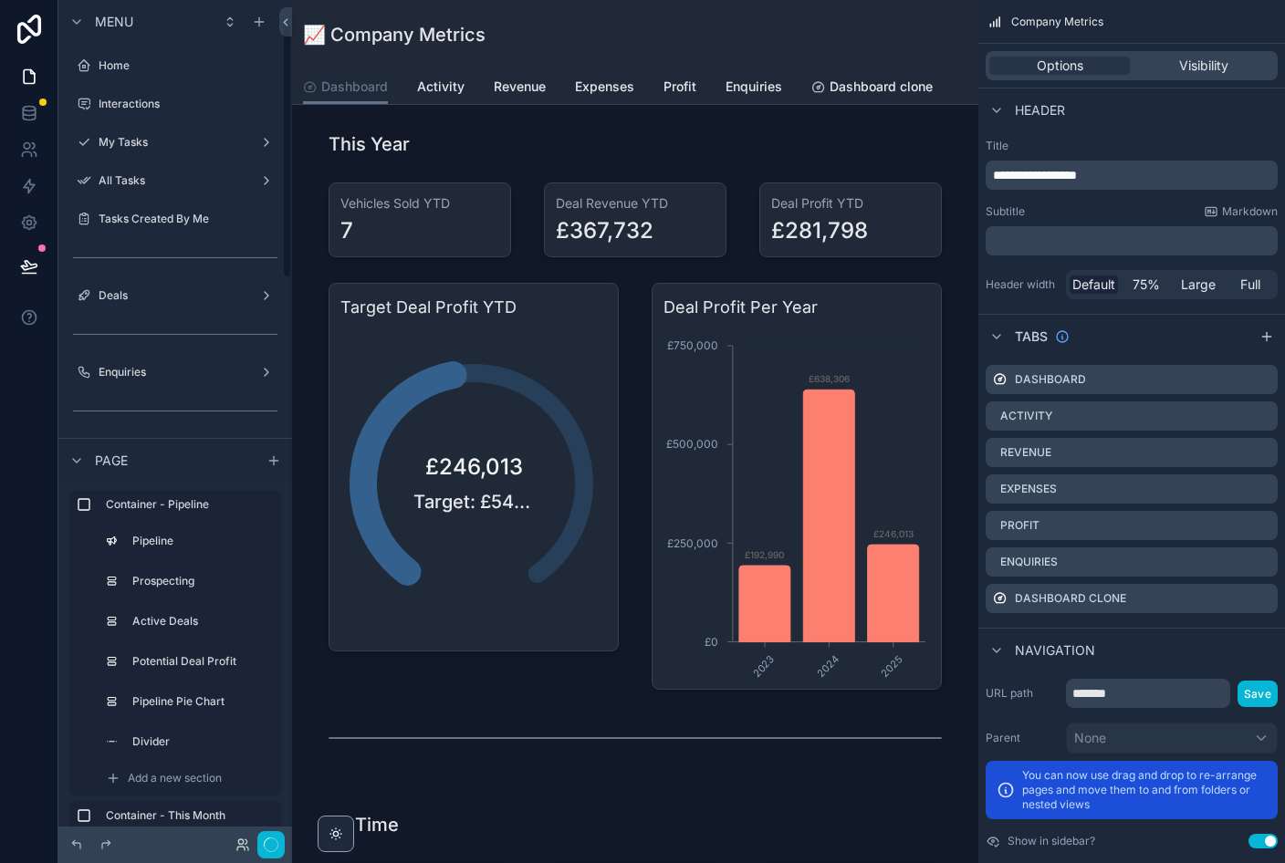
scroll to position [74, 0]
click at [400, 550] on div "scrollable content" at bounding box center [635, 119] width 657 height 1322
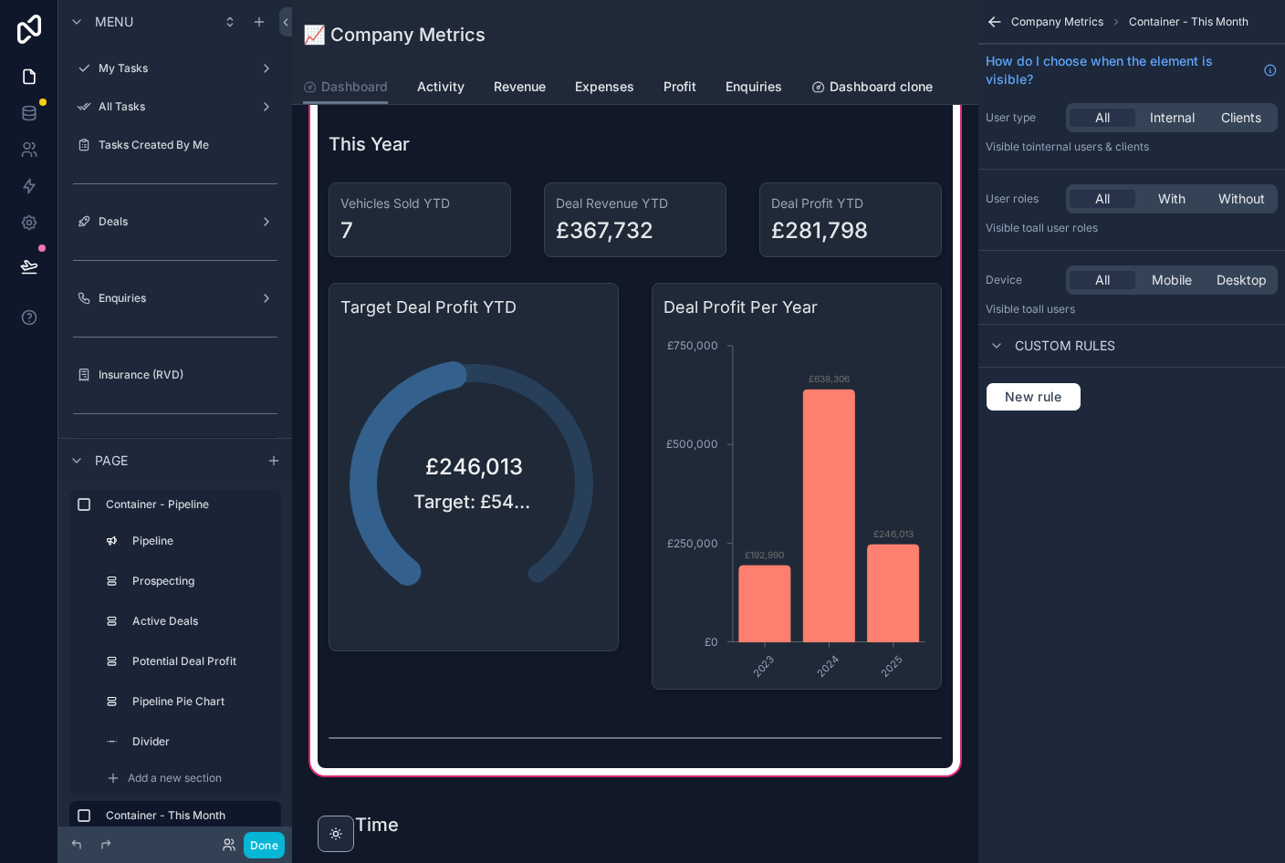
click at [418, 537] on div "scrollable content" at bounding box center [474, 487] width 312 height 422
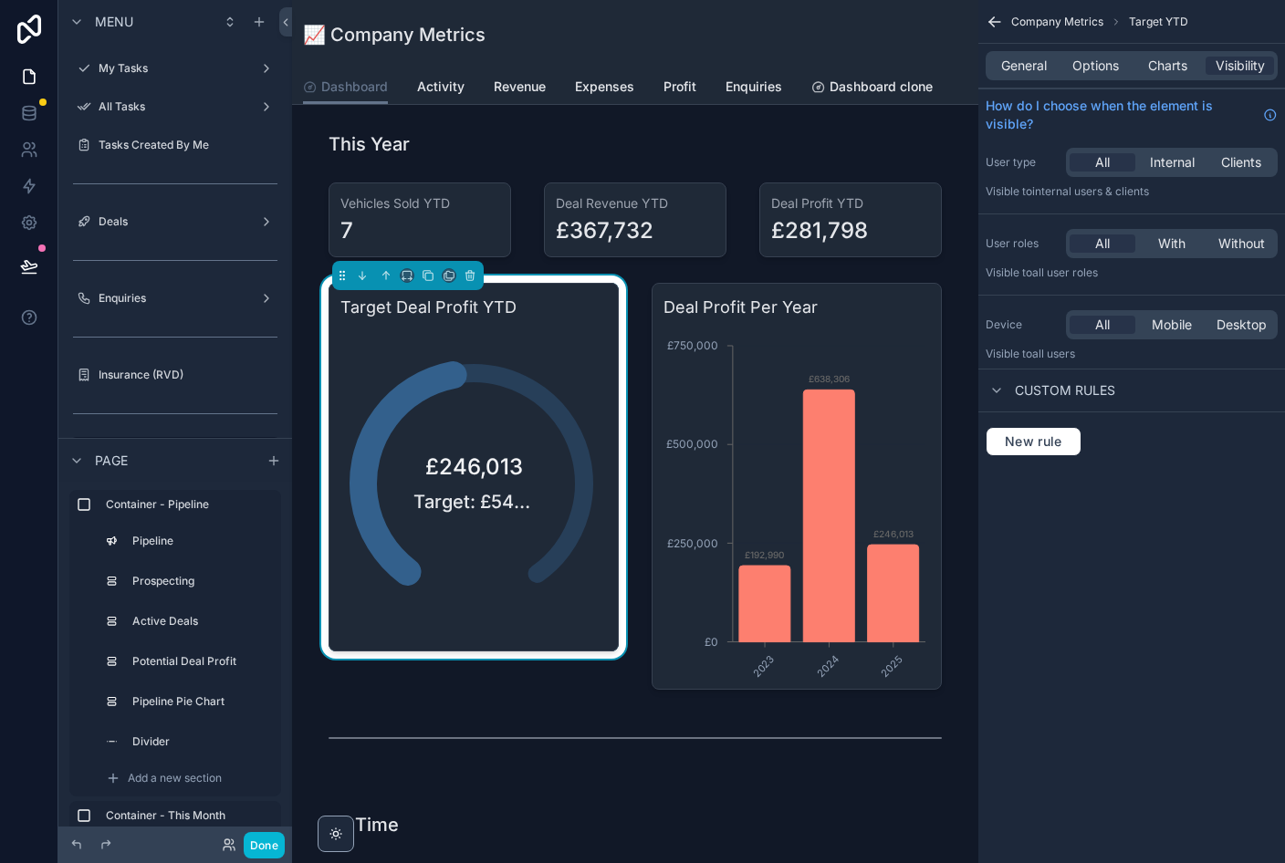
click at [884, 70] on span "Charts" at bounding box center [1167, 66] width 39 height 18
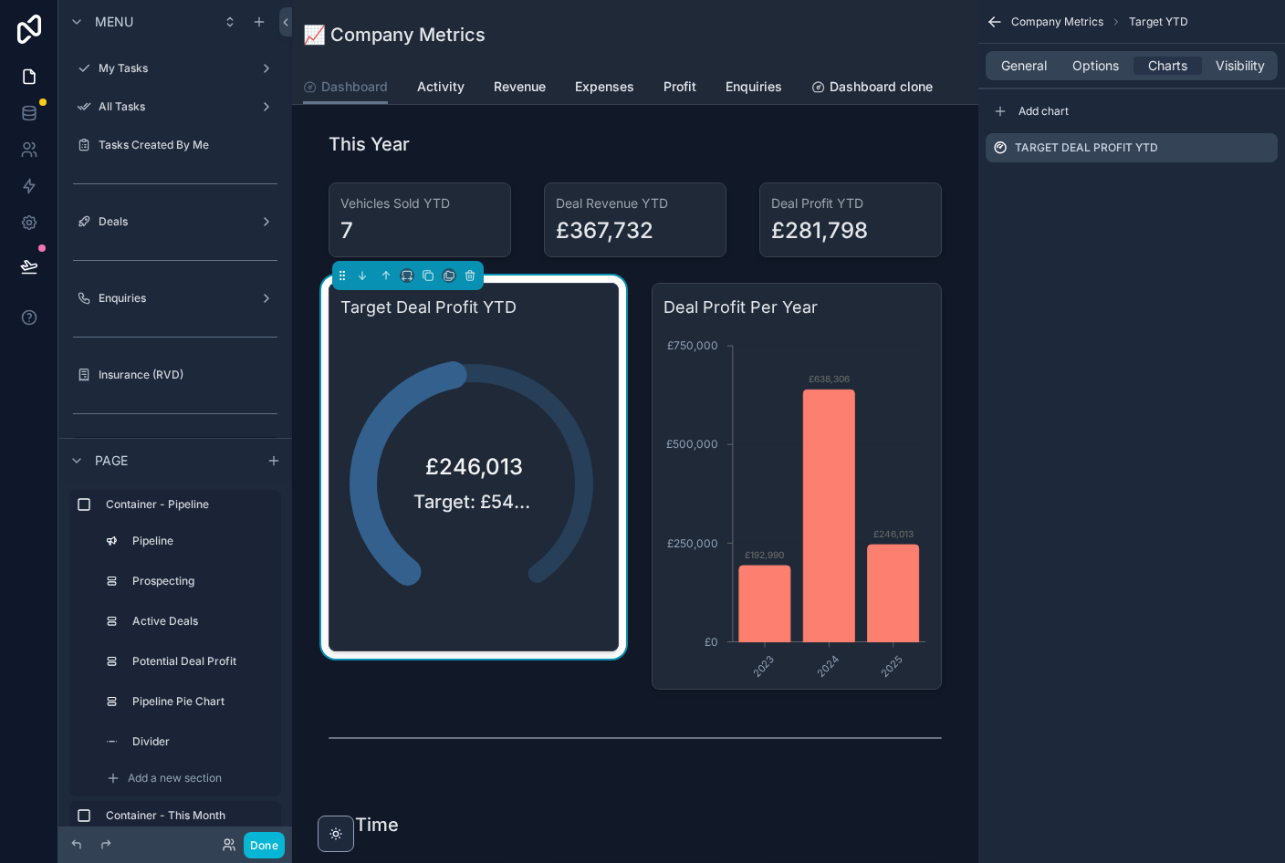
click at [884, 64] on span "Options" at bounding box center [1095, 66] width 47 height 18
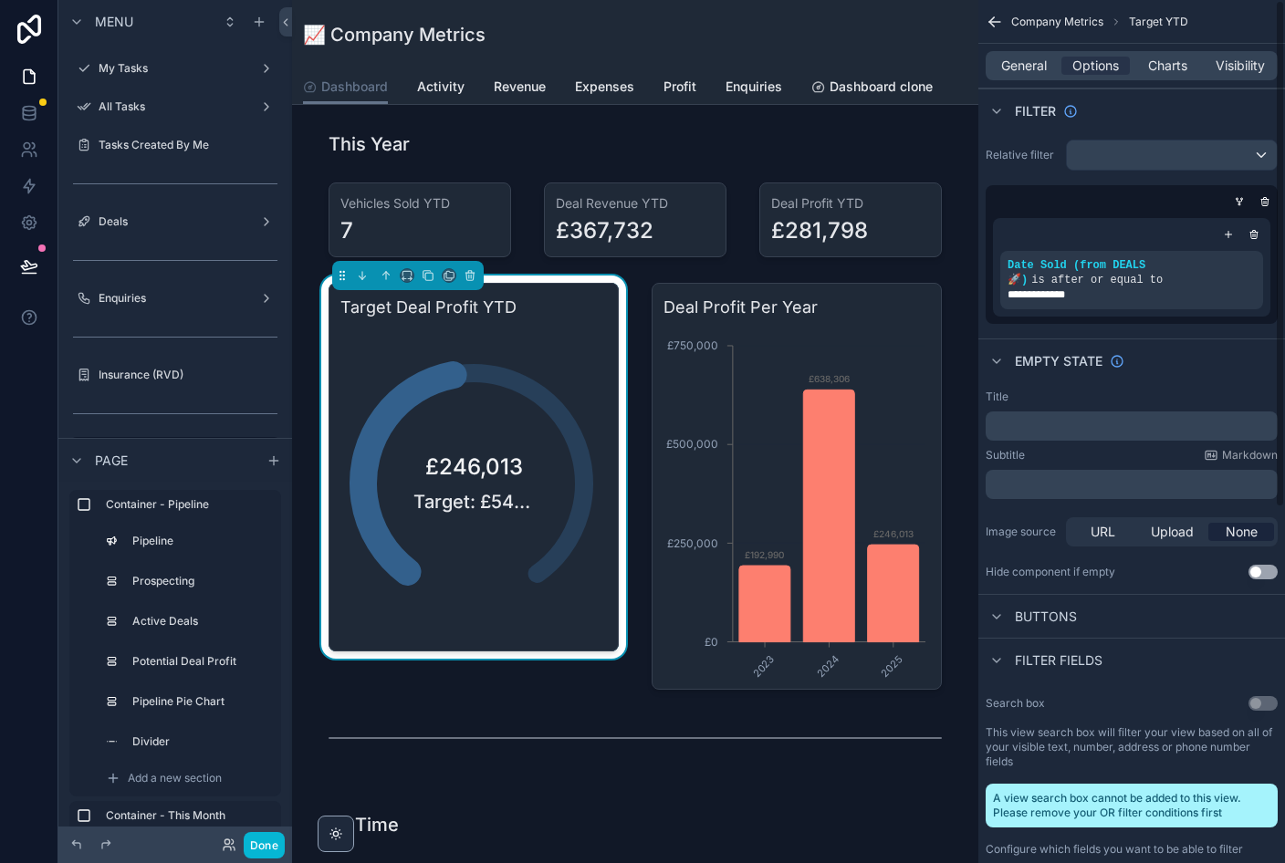
scroll to position [0, 0]
click at [884, 57] on span "General" at bounding box center [1024, 66] width 46 height 18
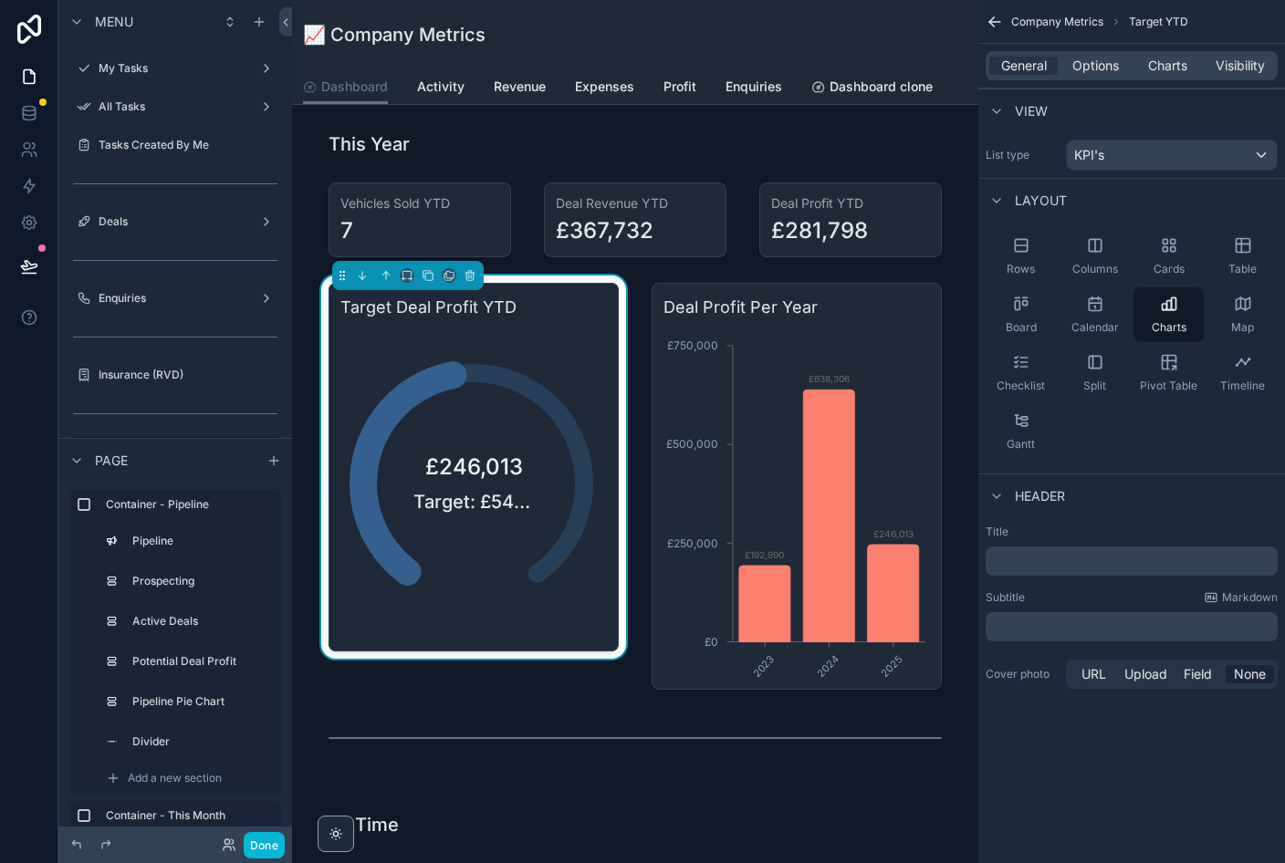
click at [884, 67] on span "Charts" at bounding box center [1167, 66] width 39 height 18
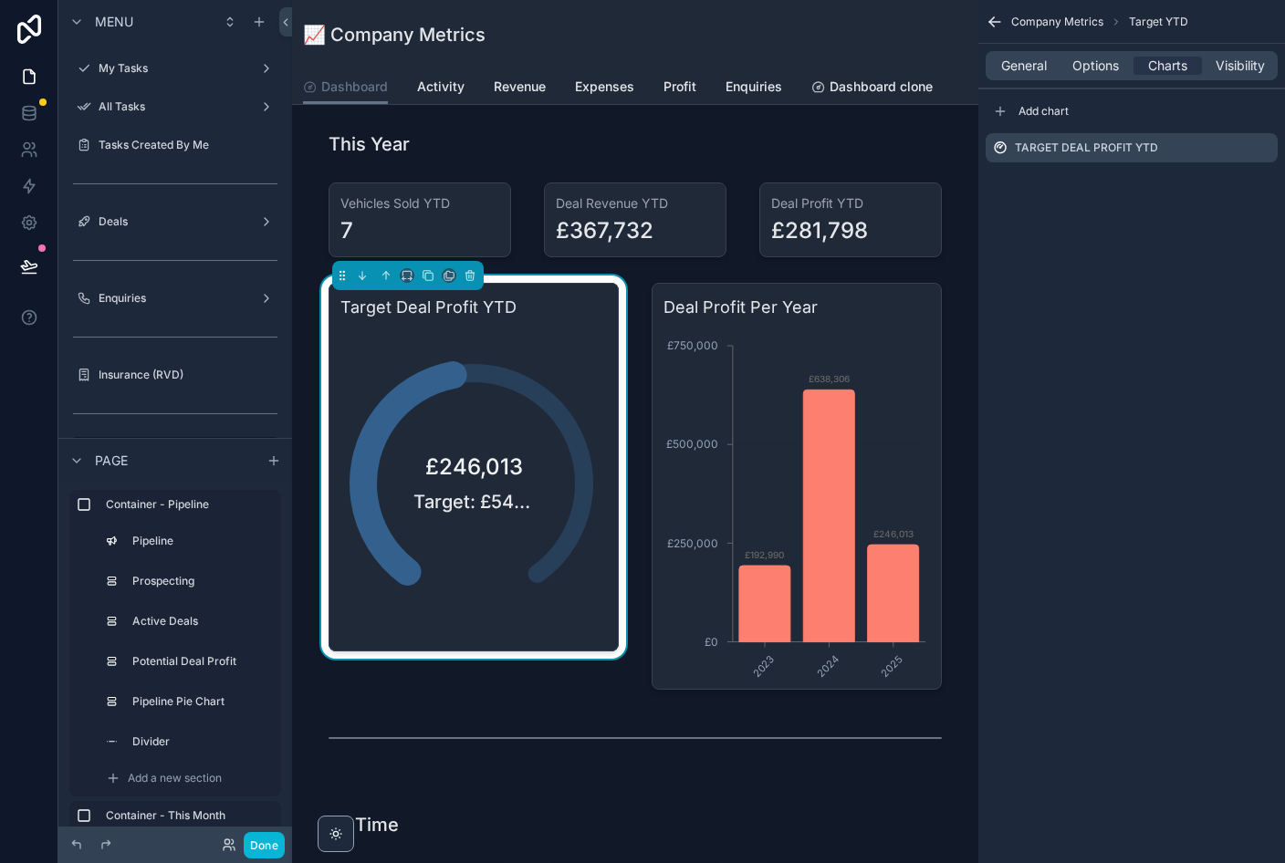
click at [553, 584] on div "£246,013 Target: £540k/yr" at bounding box center [473, 484] width 267 height 312
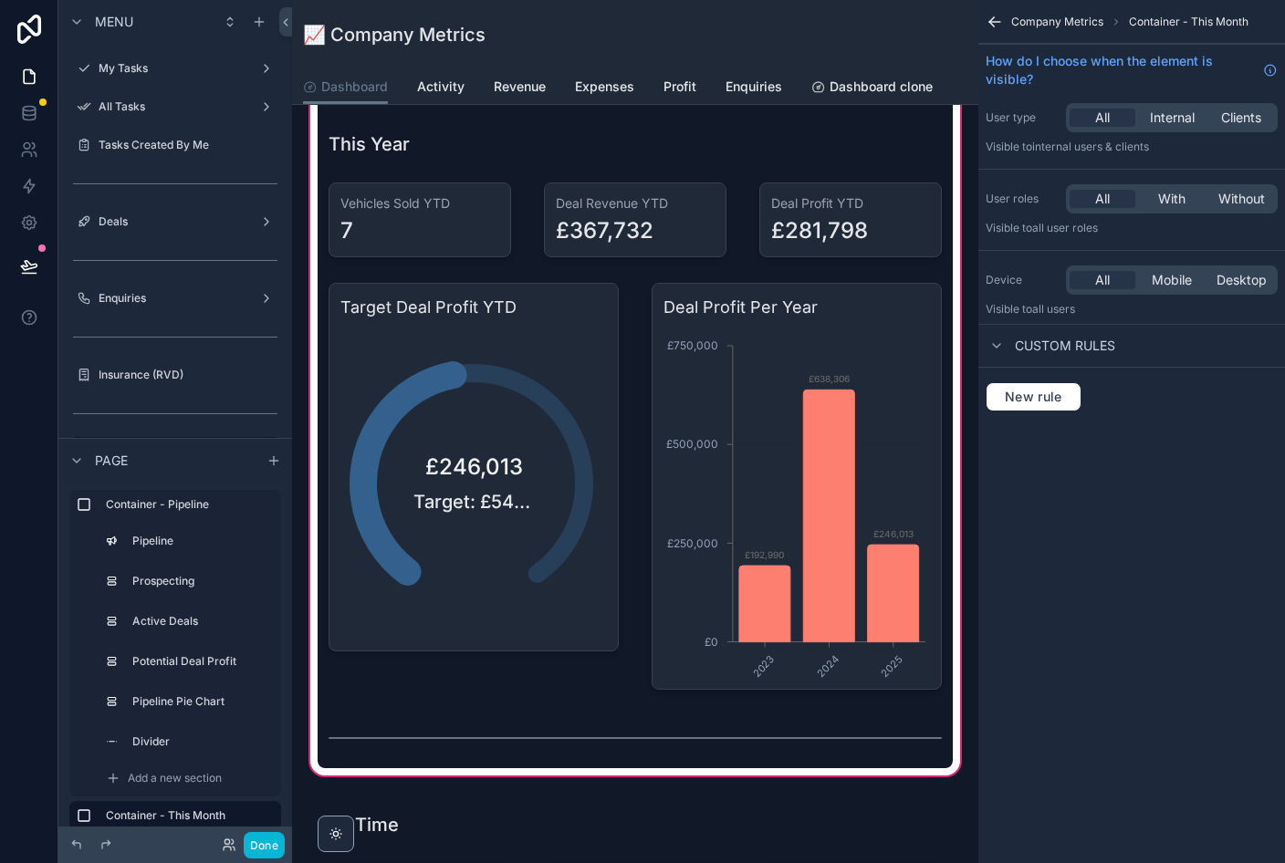
click at [552, 484] on div "scrollable content" at bounding box center [474, 487] width 312 height 422
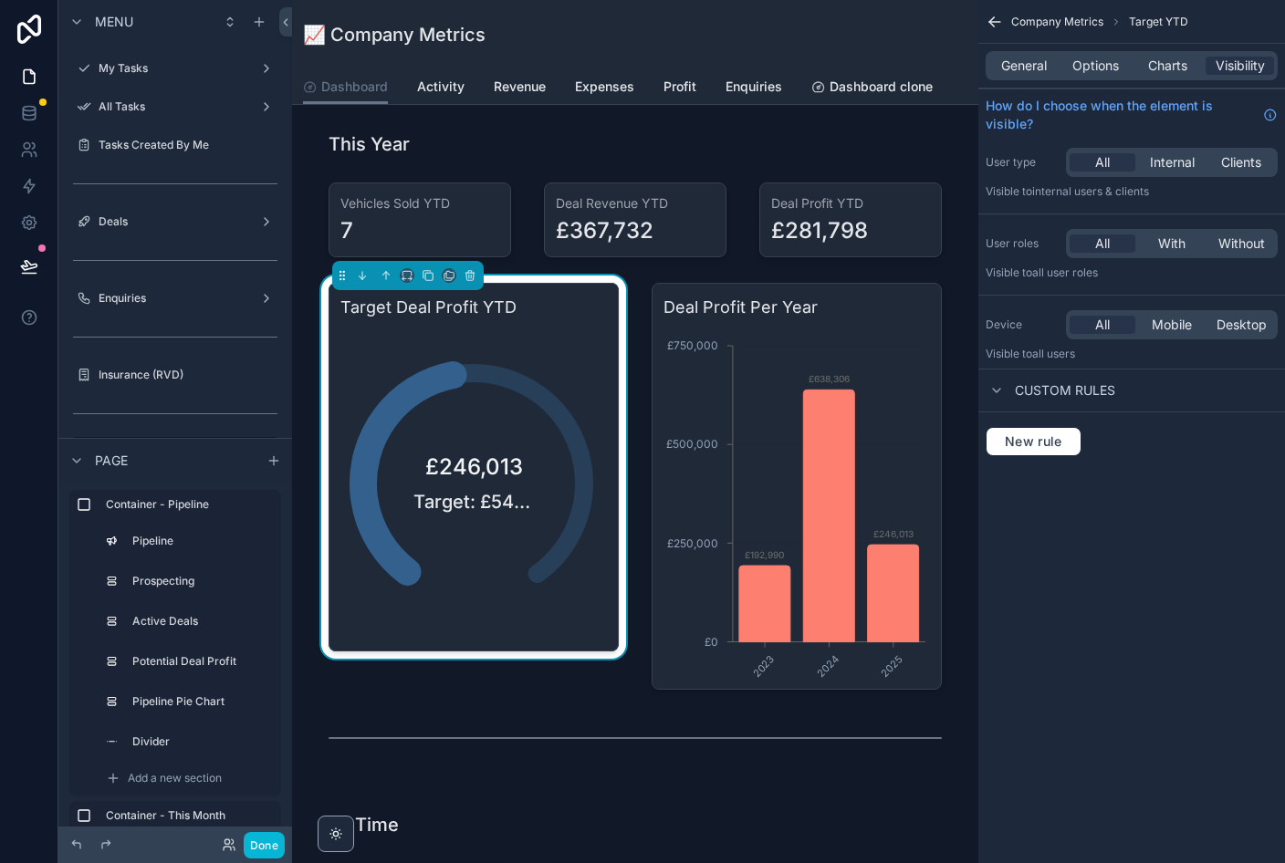
click at [884, 66] on span "Charts" at bounding box center [1167, 66] width 39 height 18
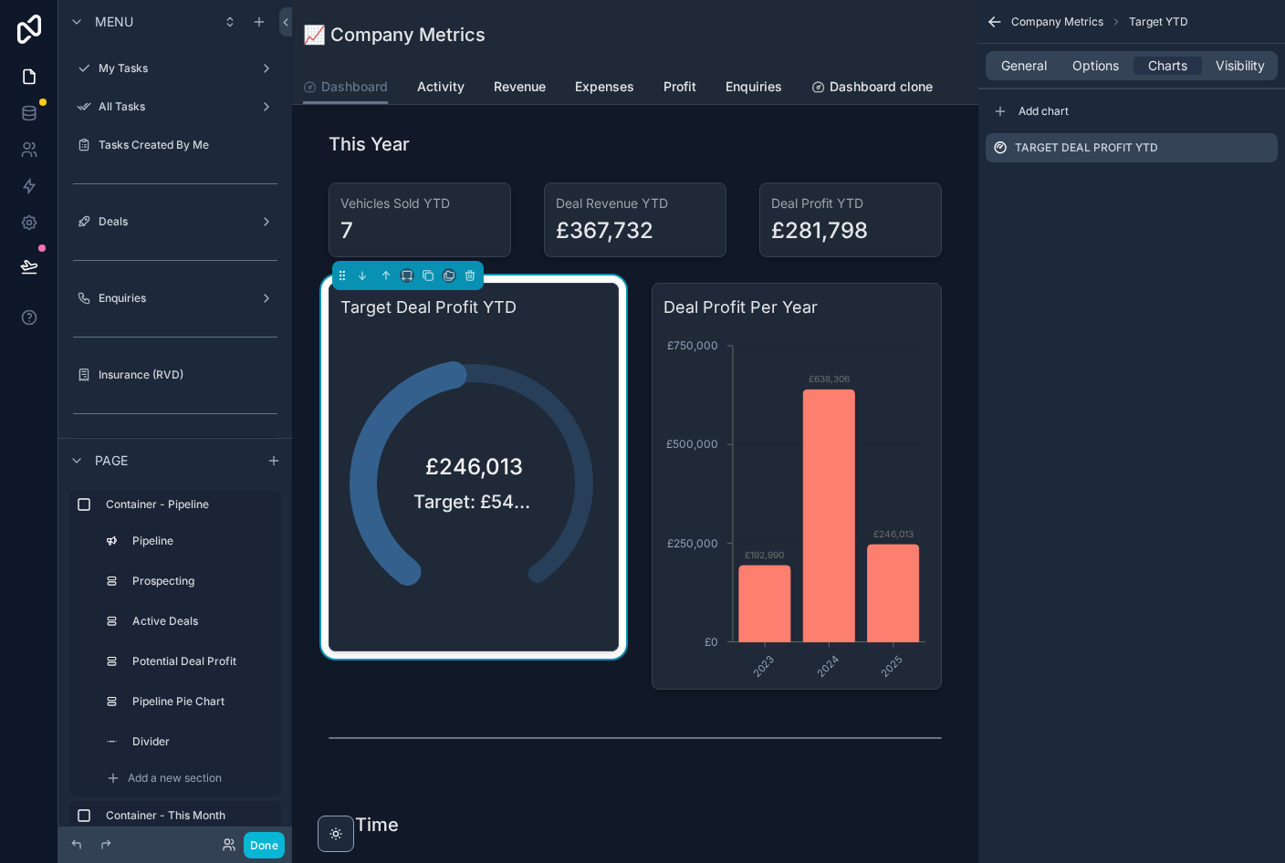
click at [884, 138] on div "Target Deal Profit YTD" at bounding box center [1131, 148] width 307 height 44
click at [0, 0] on icon "scrollable content" at bounding box center [0, 0] width 0 height 0
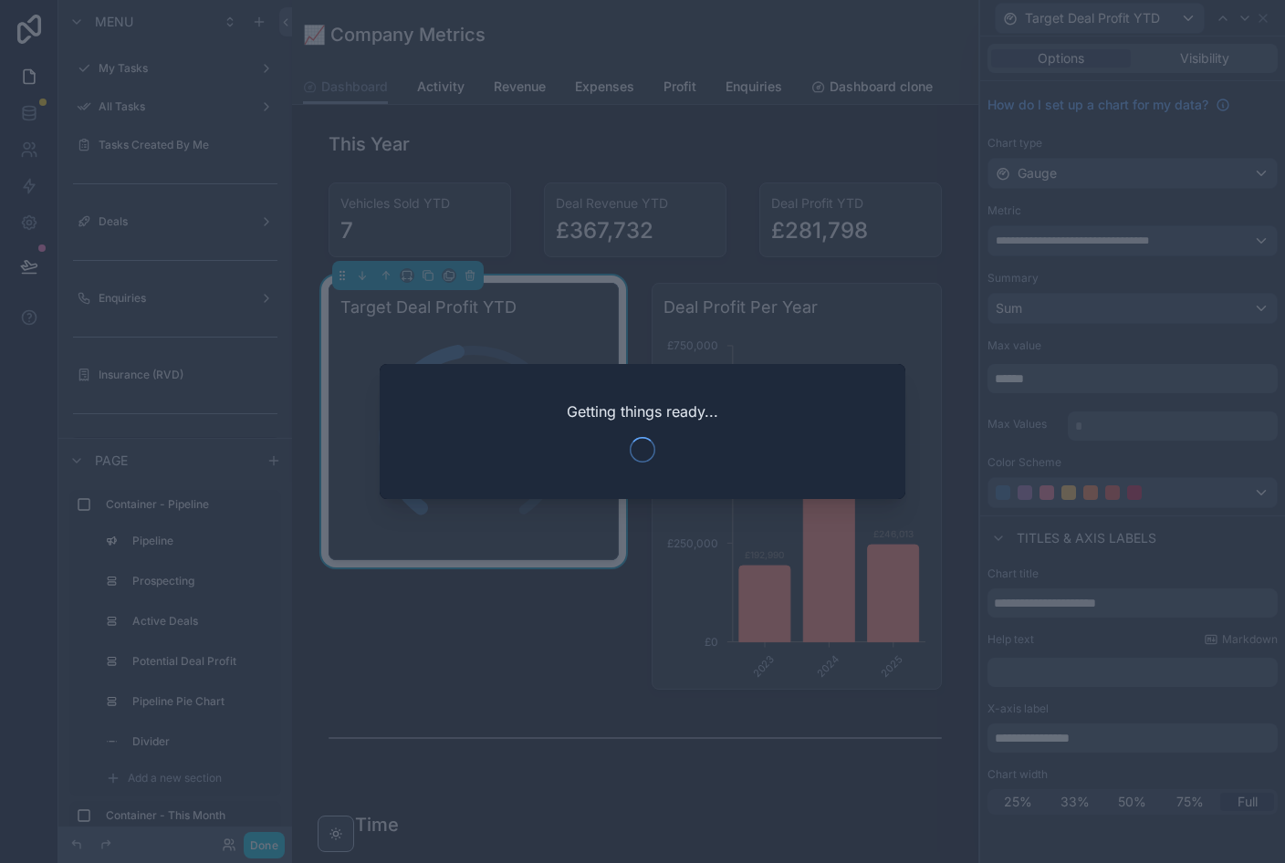
click at [884, 719] on div at bounding box center [642, 431] width 1285 height 863
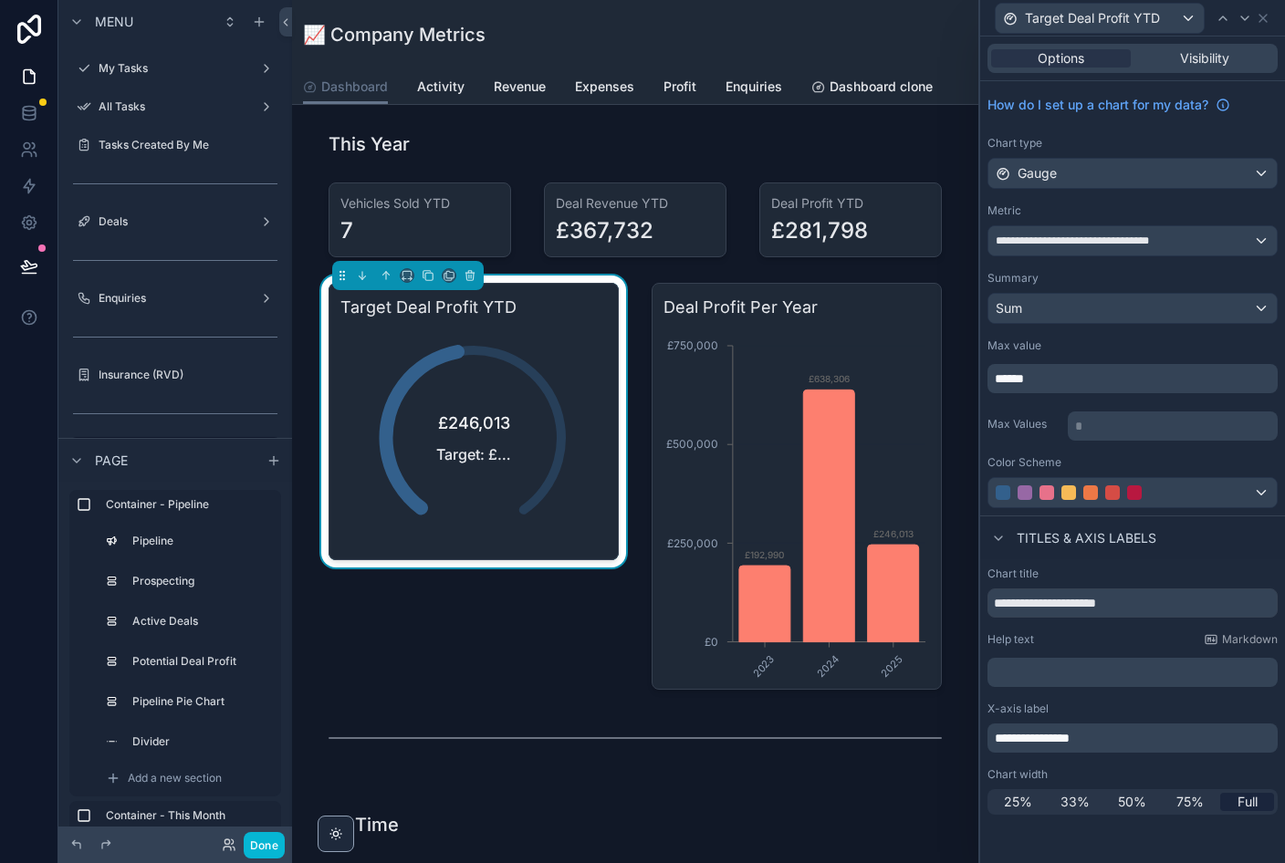
click at [884, 246] on div "**********" at bounding box center [1132, 240] width 288 height 29
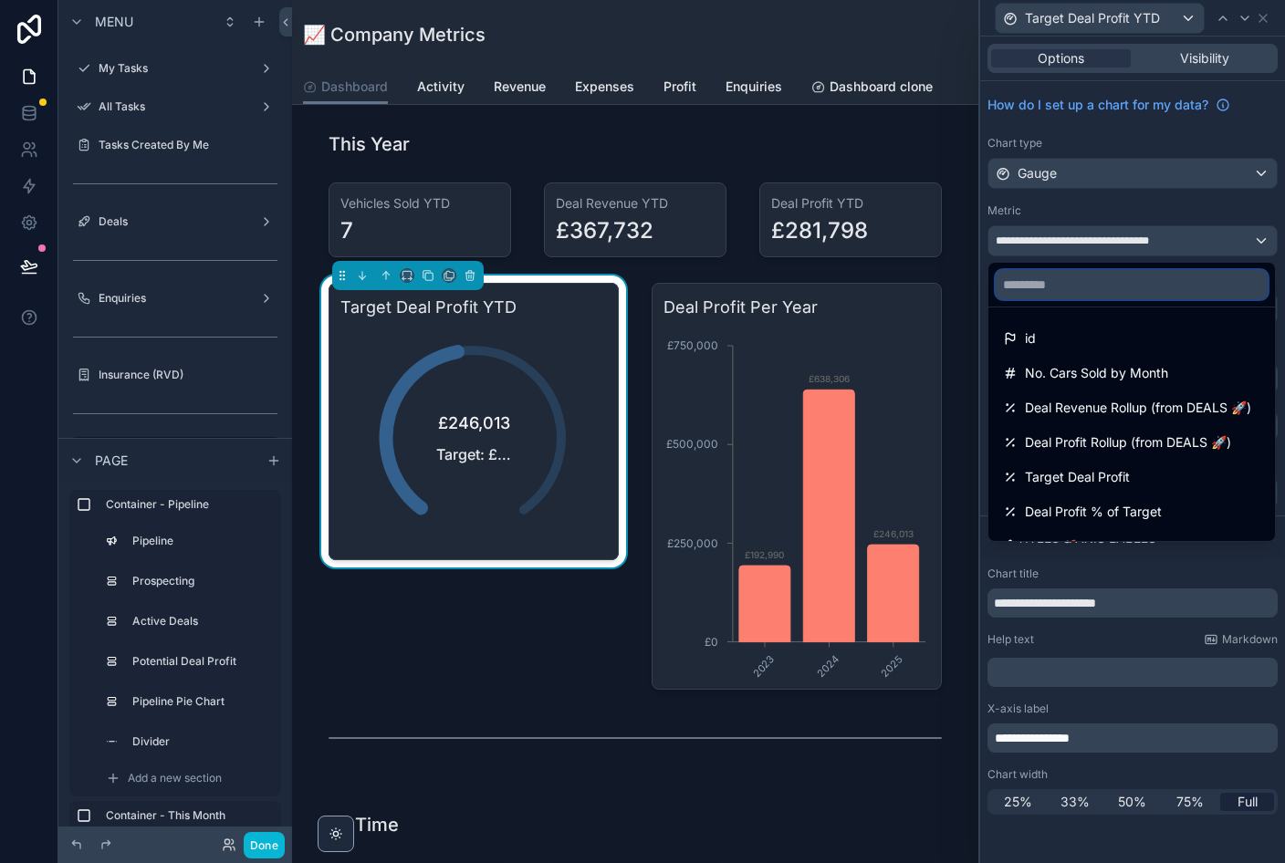
click at [884, 286] on input "text" at bounding box center [1132, 284] width 272 height 29
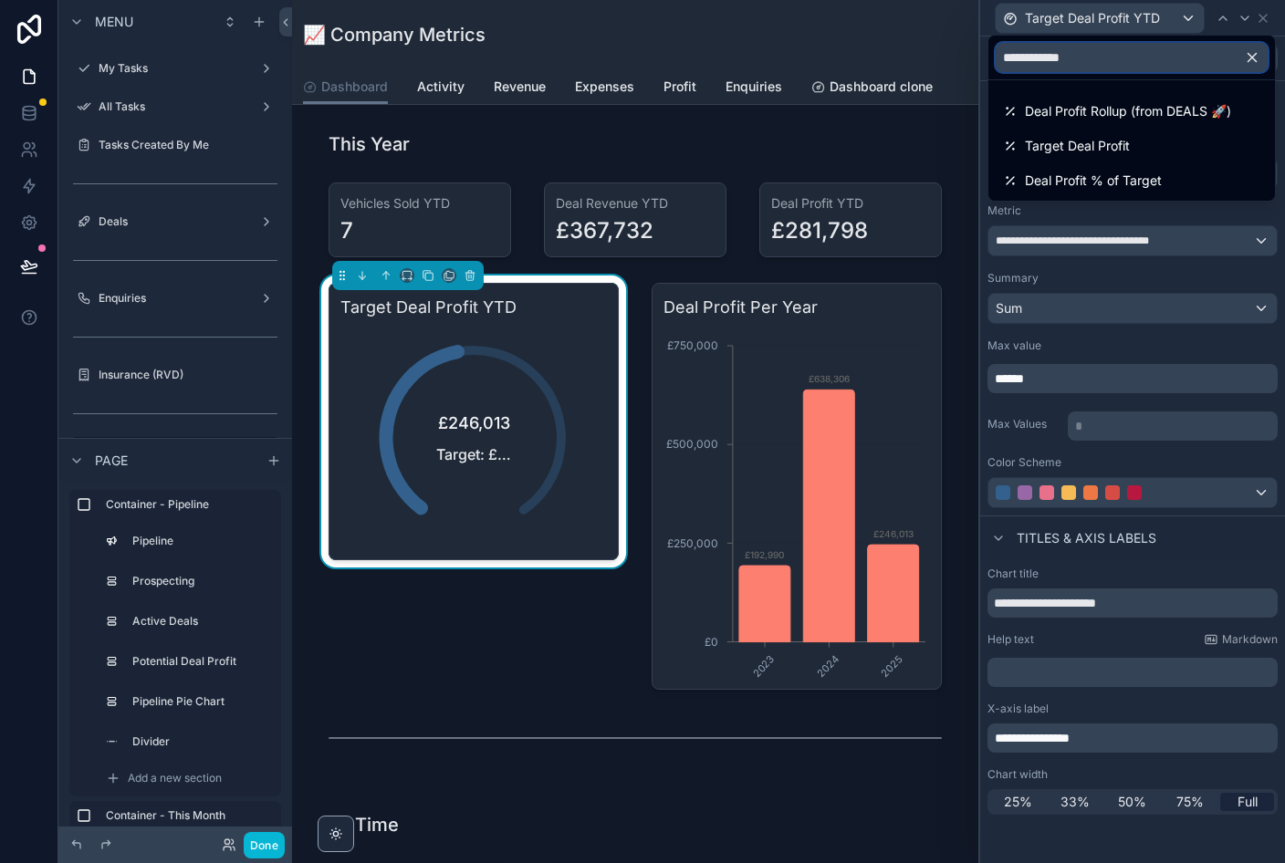
type input "**********"
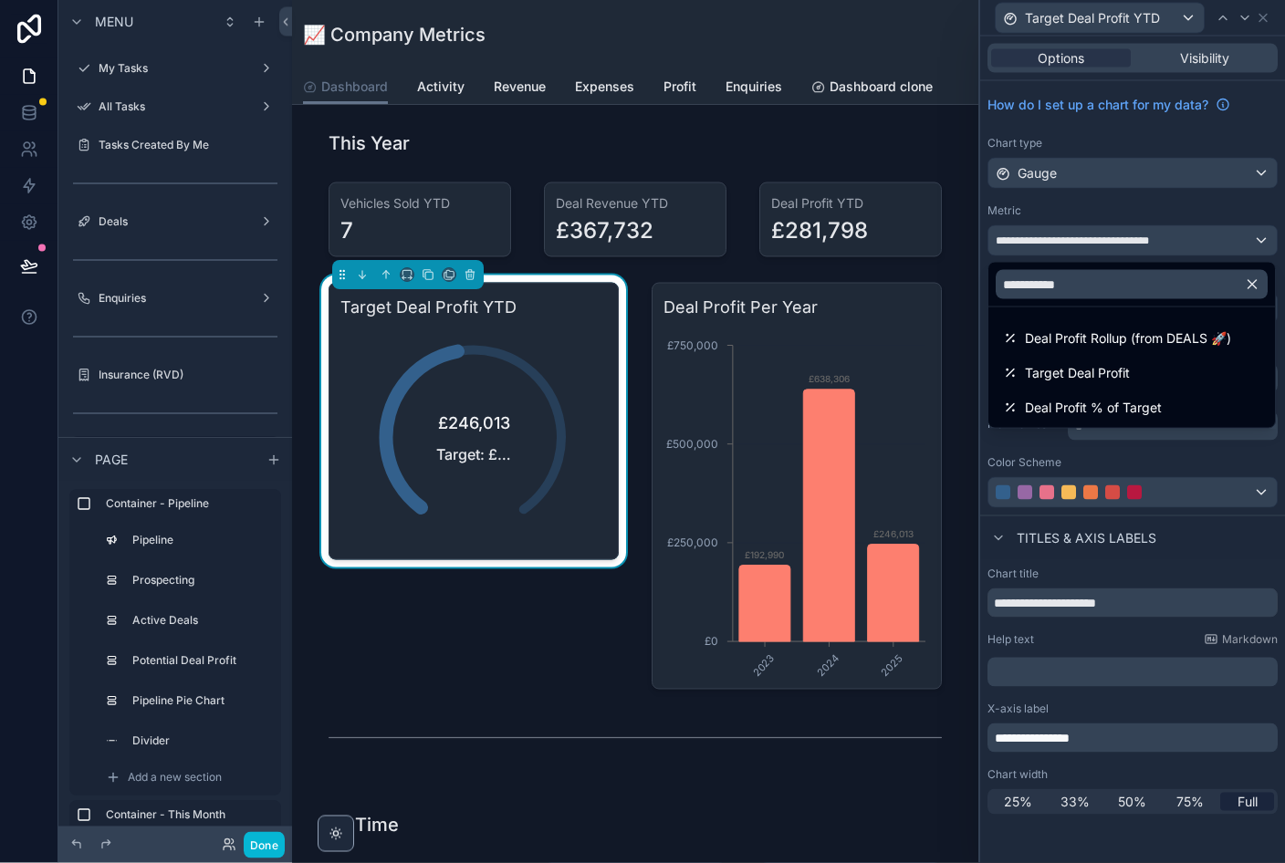
scroll to position [22, 0]
click at [884, 328] on span "Deal Profit Rollup (from DEALS 🚀)" at bounding box center [1128, 339] width 206 height 22
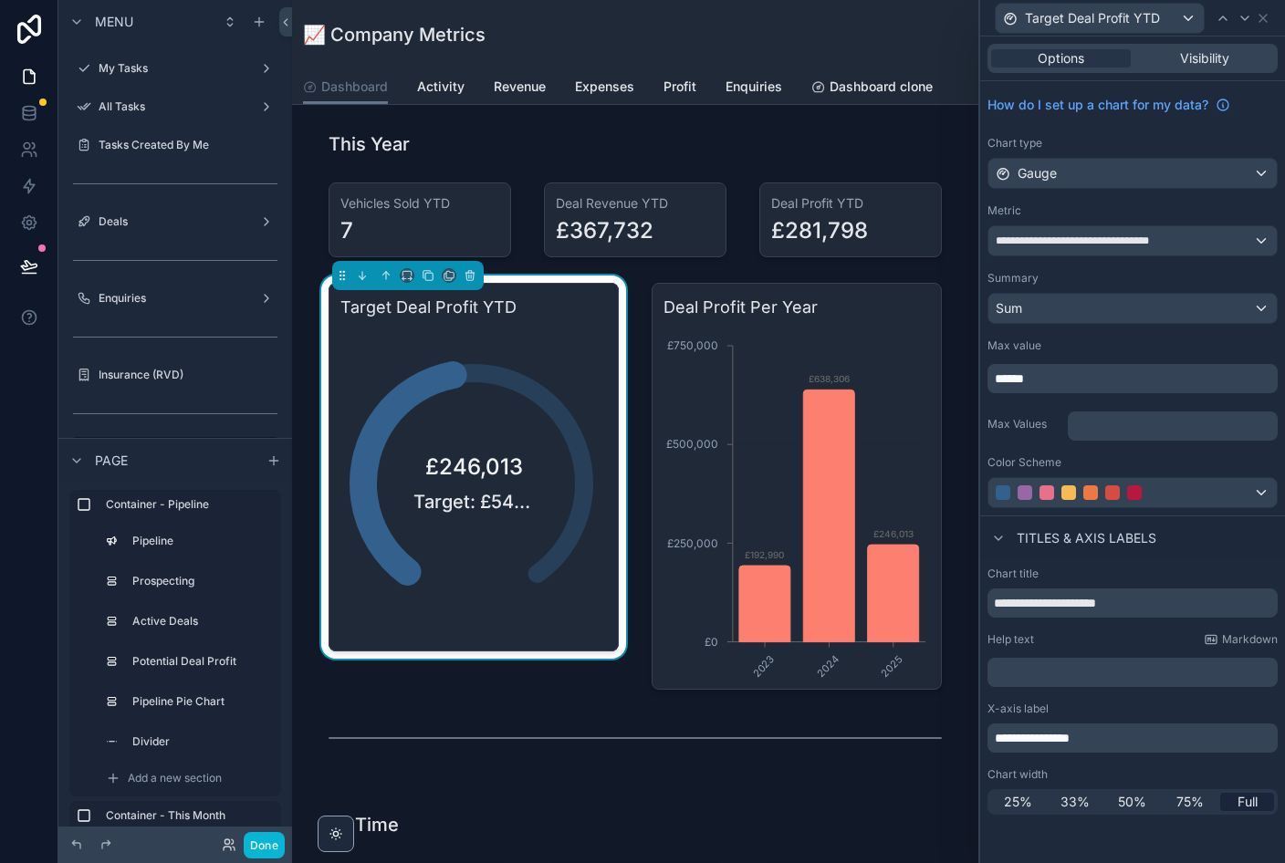
scroll to position [0, 0]
click at [884, 380] on p "******" at bounding box center [1134, 379] width 279 height 18
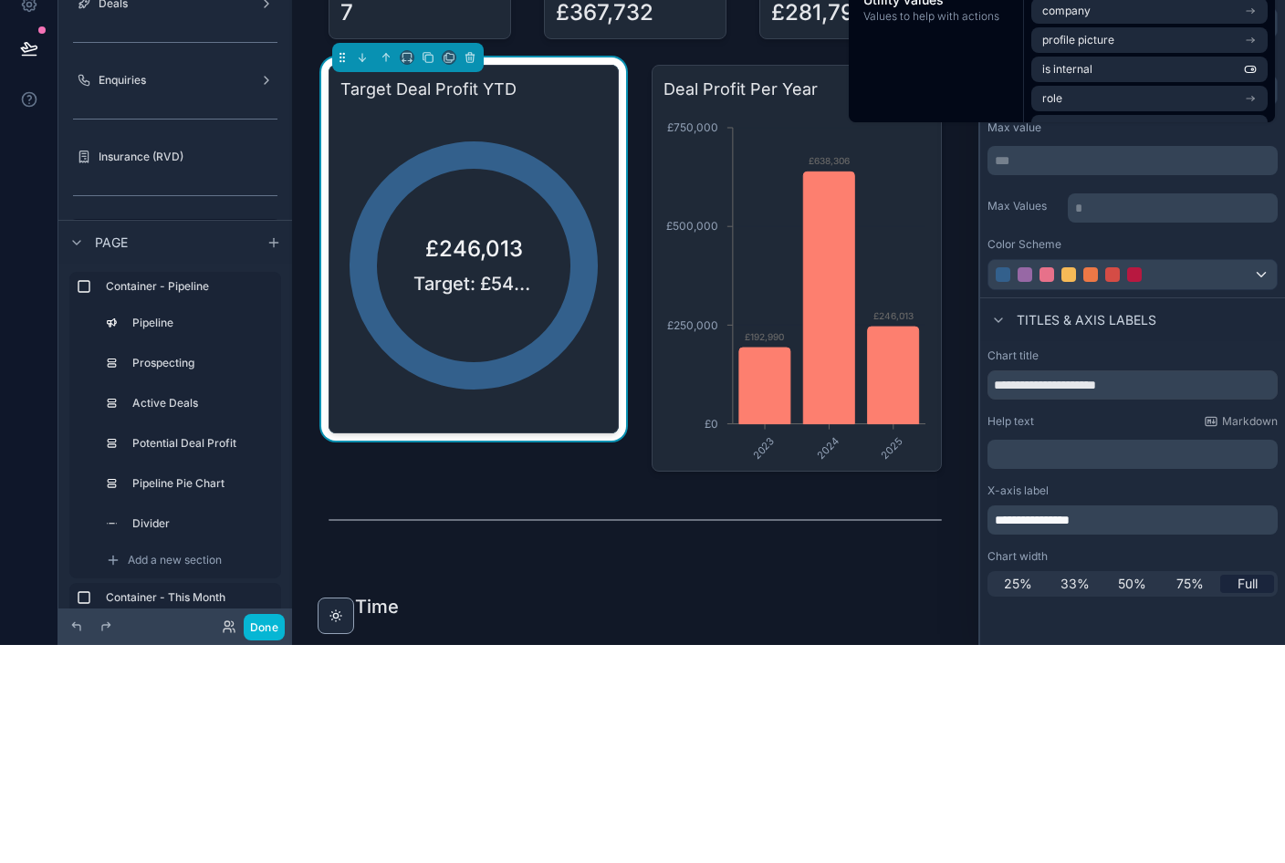
scroll to position [22, 0]
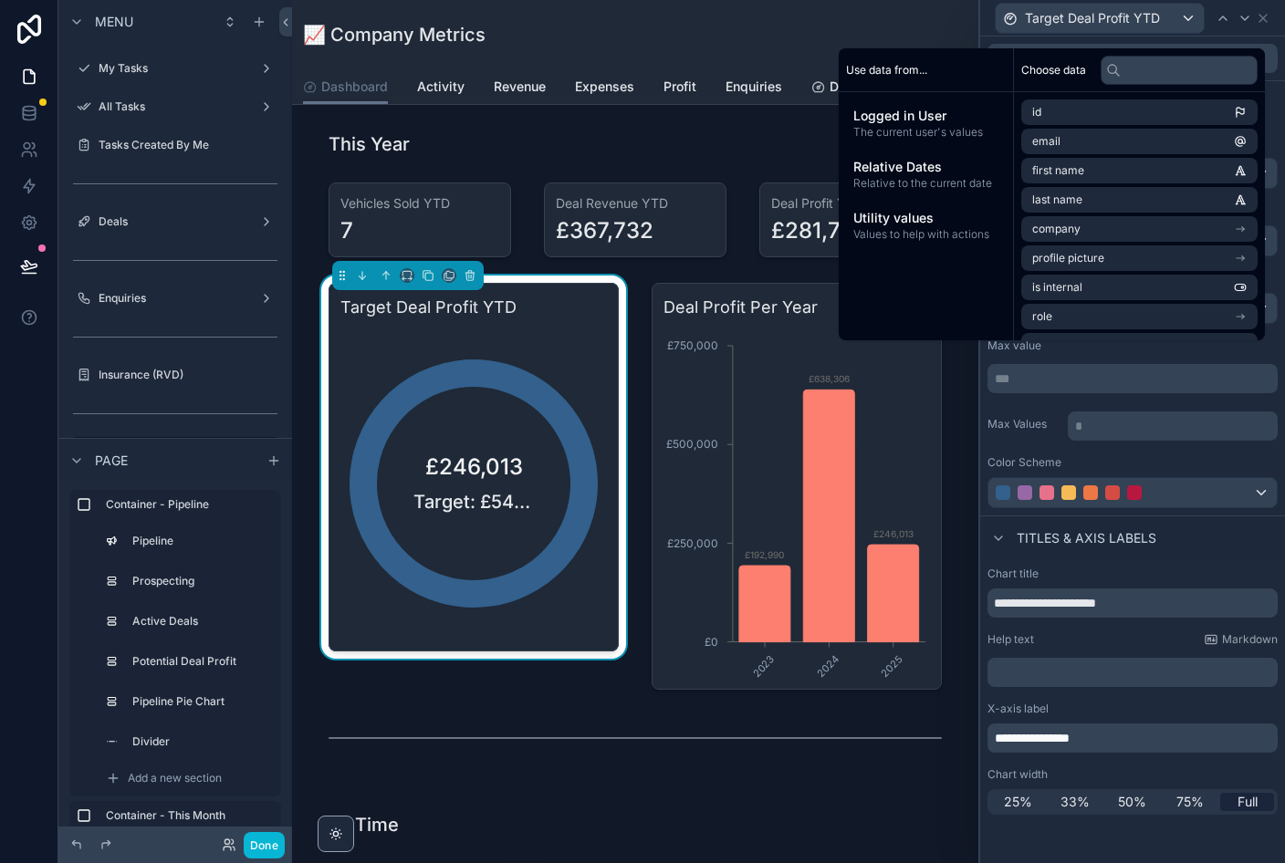
click at [71, 847] on icon at bounding box center [76, 845] width 15 height 15
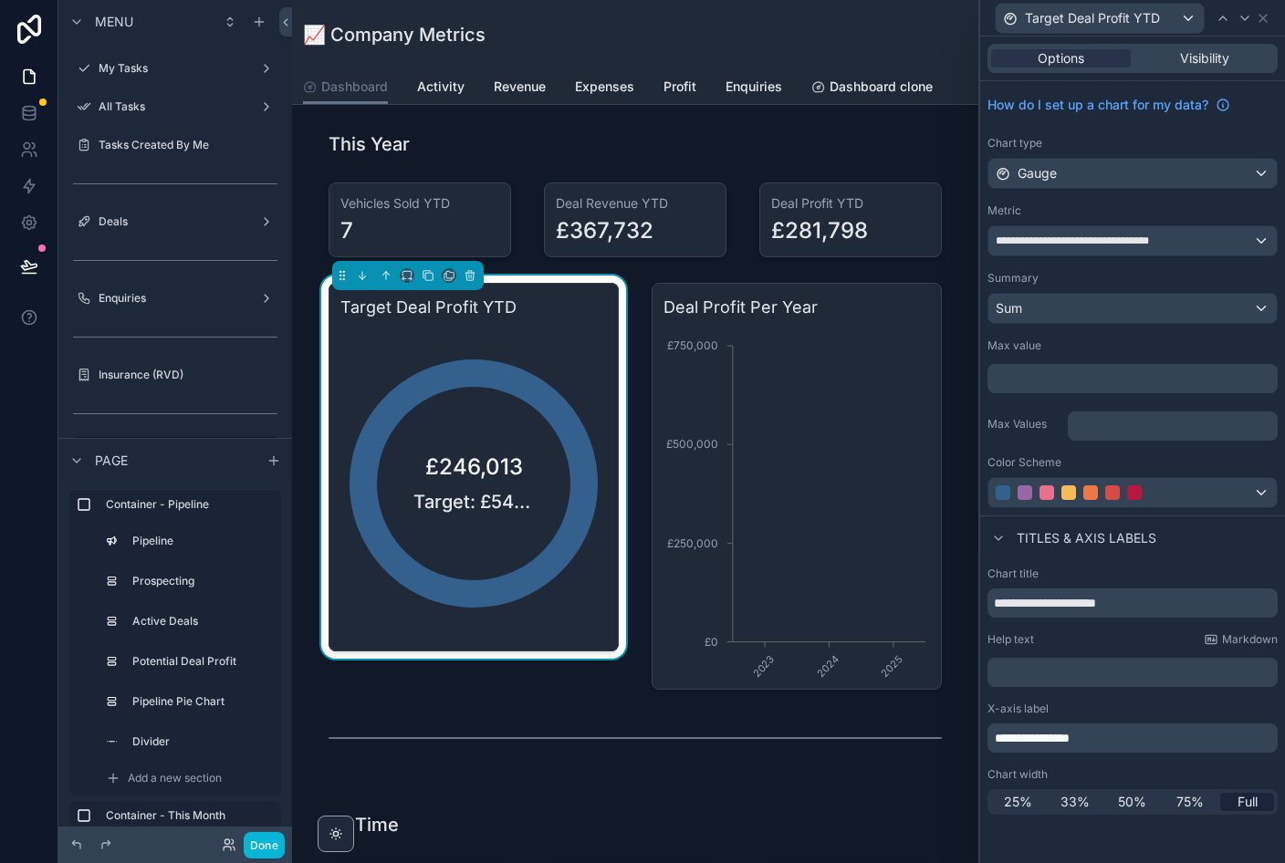
scroll to position [0, 0]
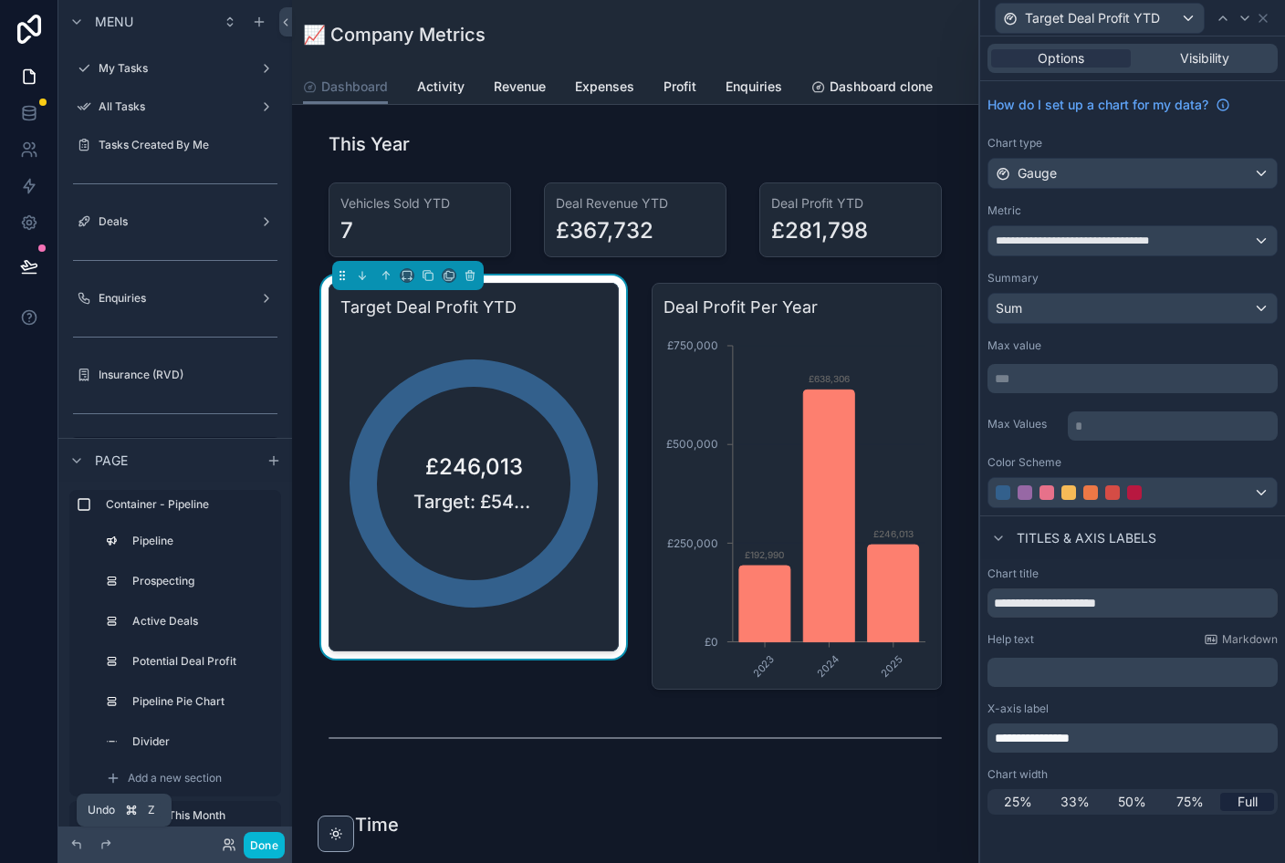
click at [68, 848] on div at bounding box center [77, 845] width 22 height 22
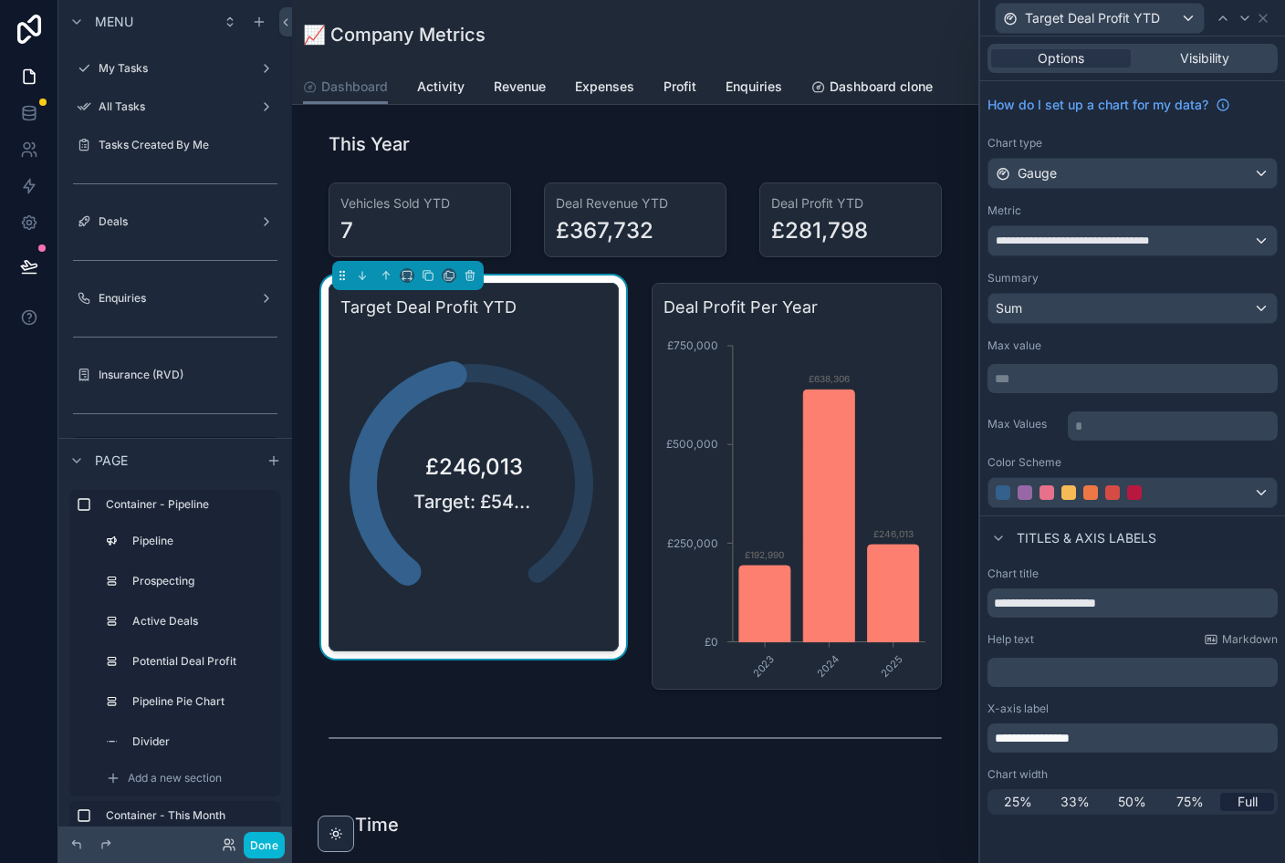
click at [18, 569] on div at bounding box center [29, 431] width 58 height 863
click at [884, 748] on div "scrollable content" at bounding box center [635, 738] width 635 height 60
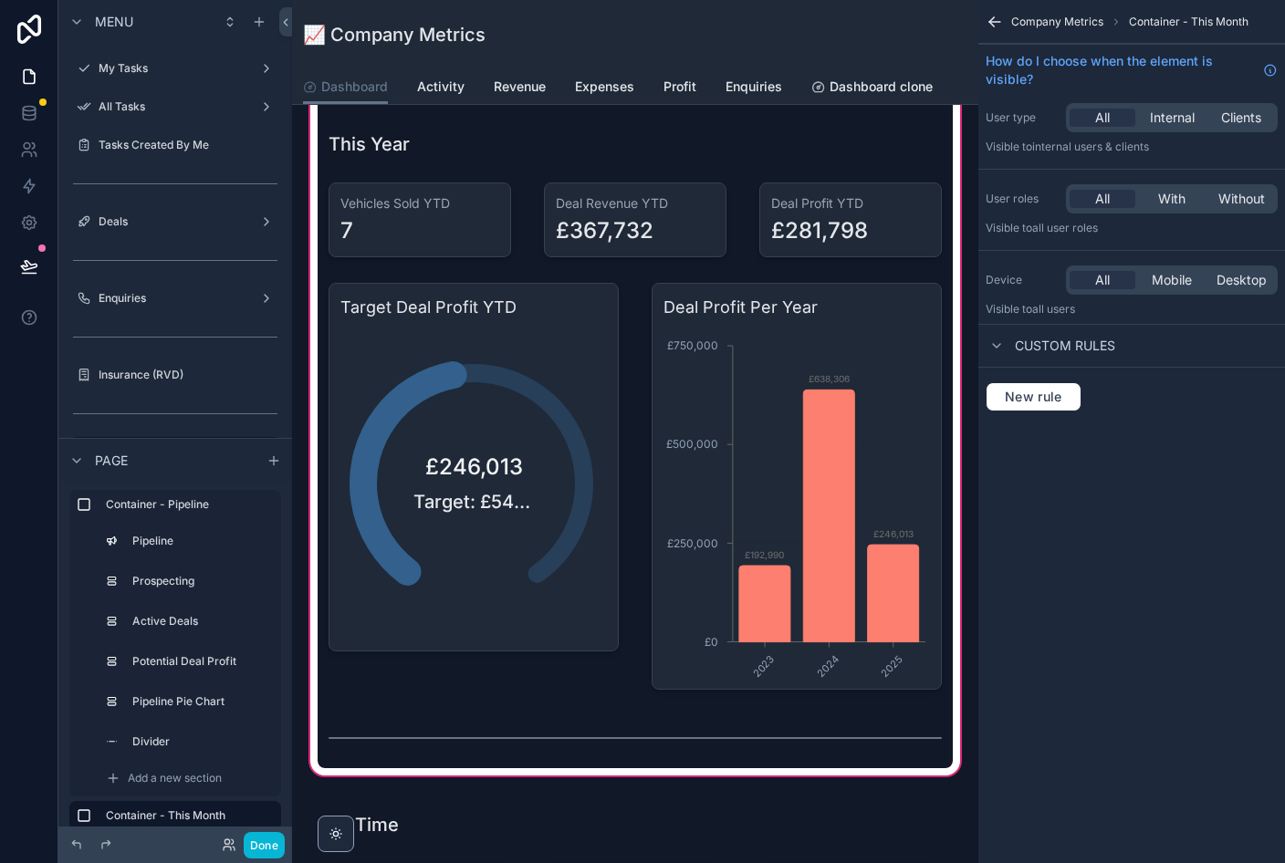
click at [405, 618] on div "scrollable content" at bounding box center [474, 487] width 312 height 422
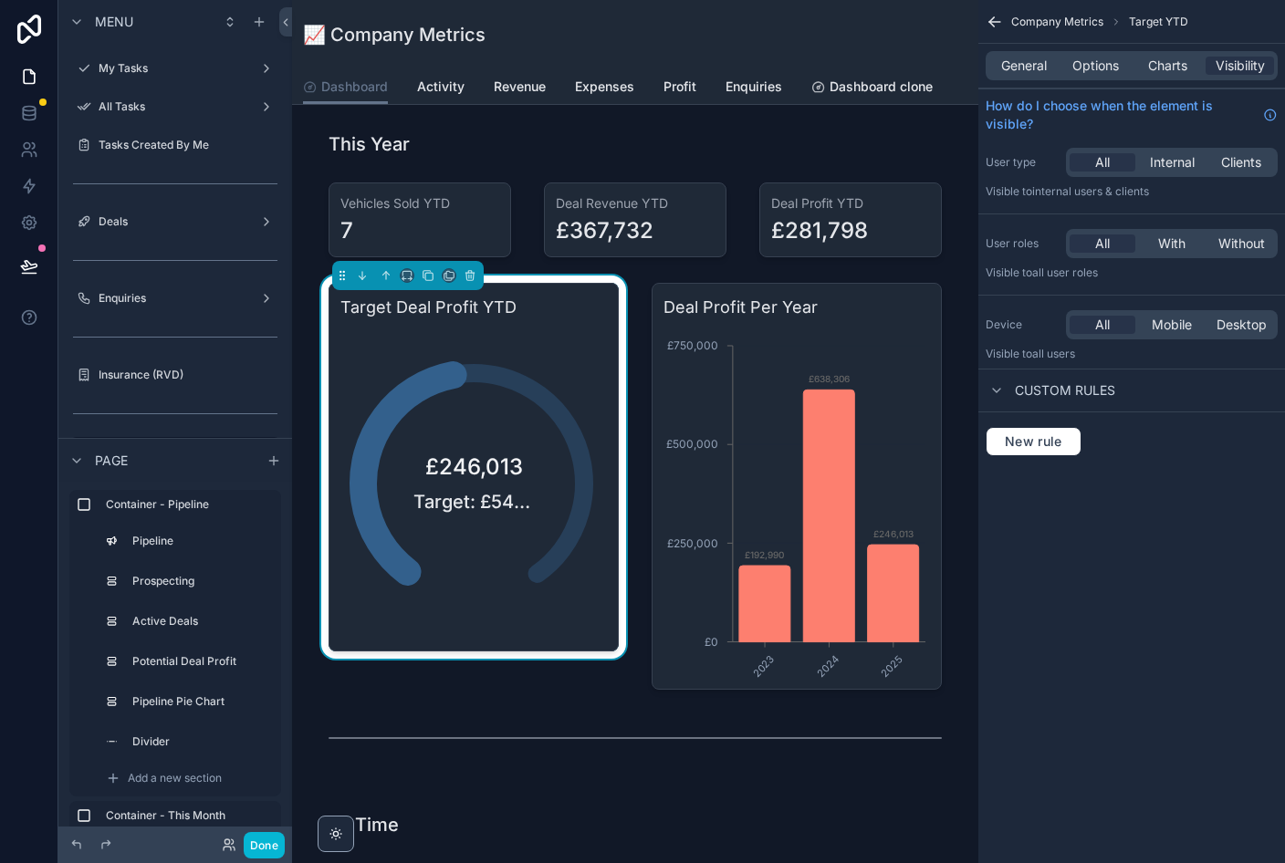
click at [884, 72] on div "General" at bounding box center [1023, 66] width 68 height 18
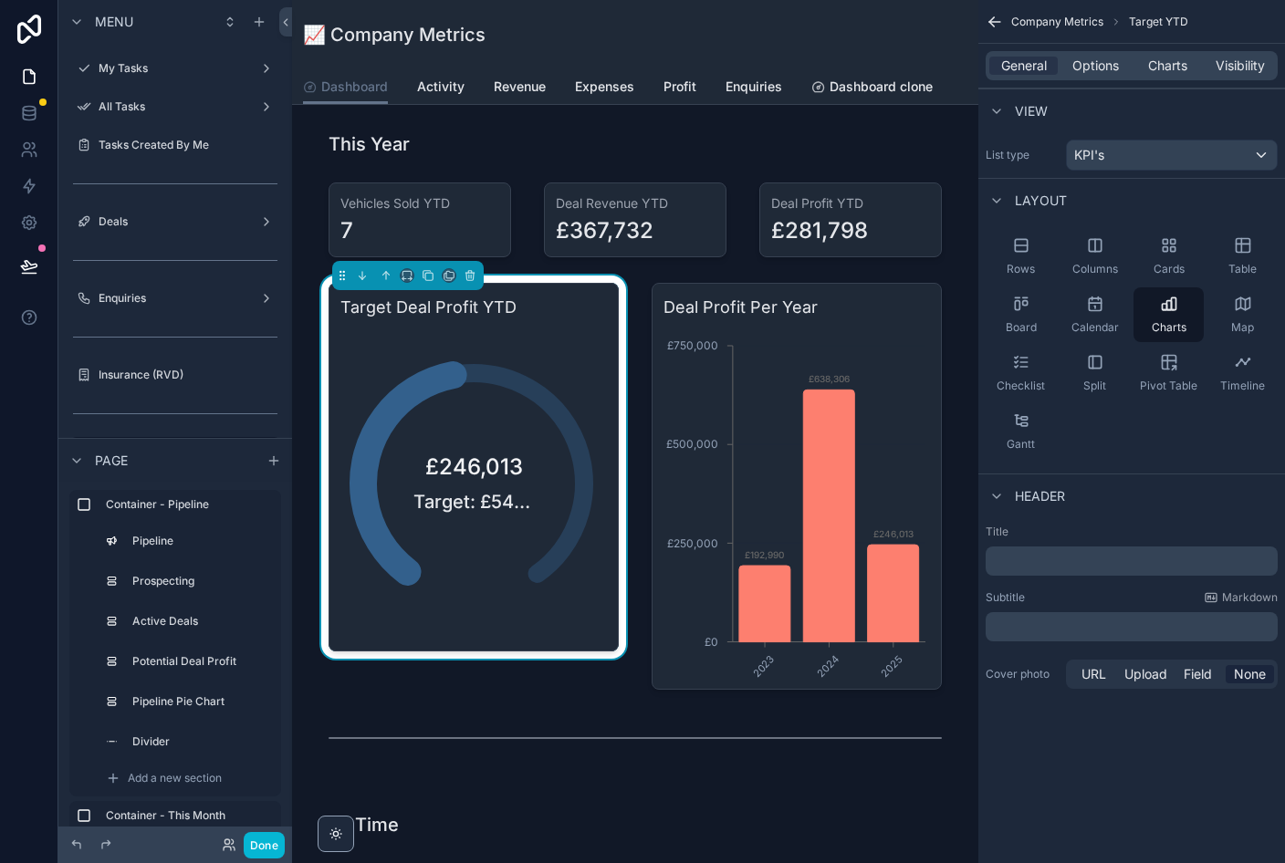
click at [884, 72] on span "Options" at bounding box center [1095, 66] width 47 height 18
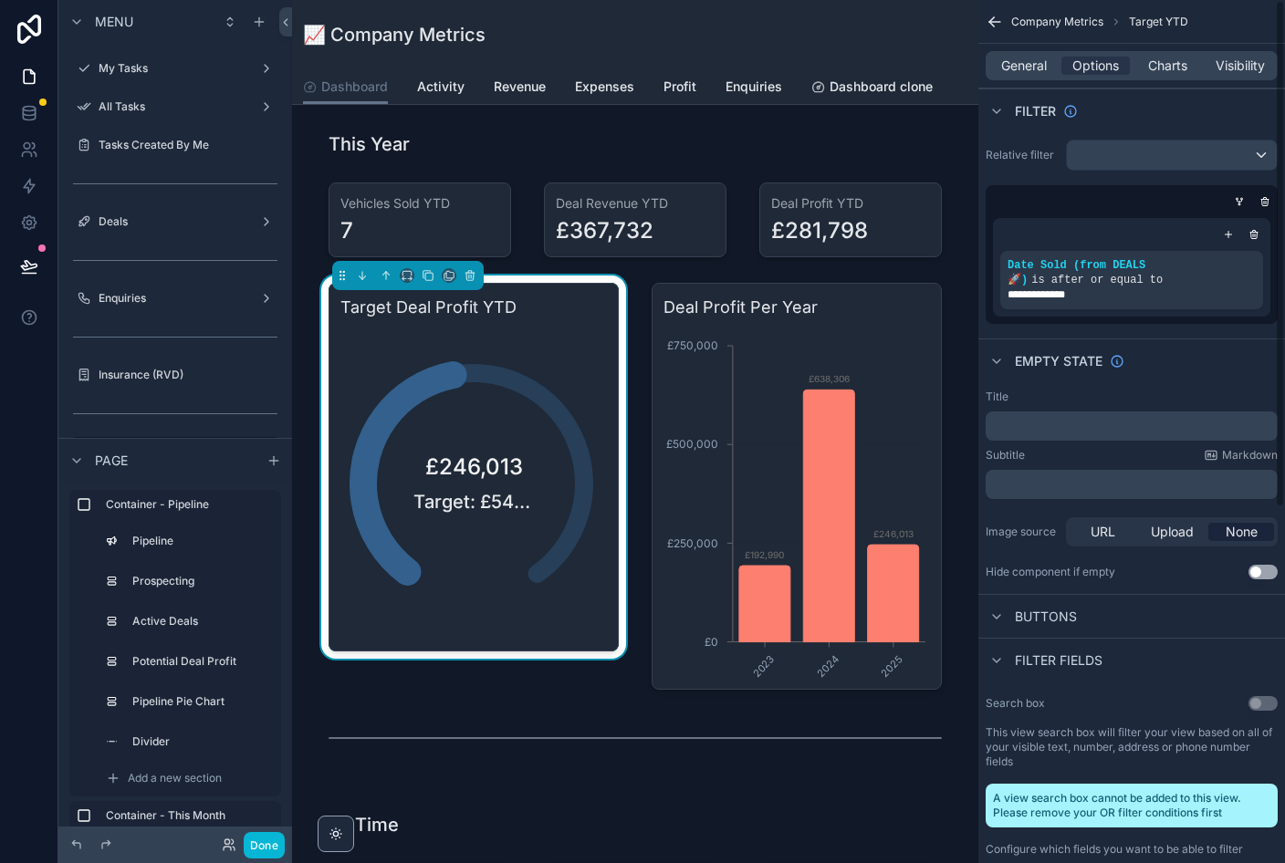
click at [263, 839] on button "Done" at bounding box center [264, 845] width 41 height 26
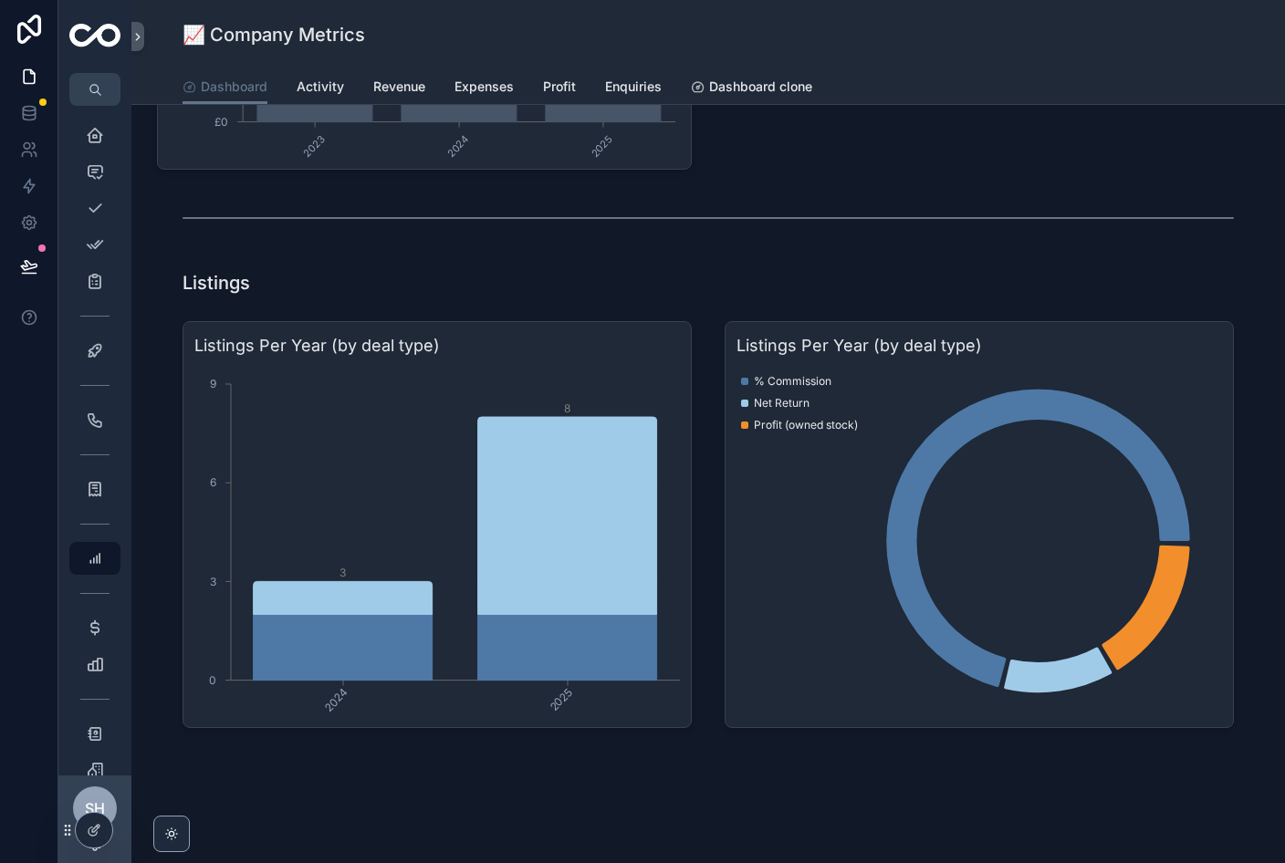
scroll to position [3177, 0]
